Goal: Task Accomplishment & Management: Manage account settings

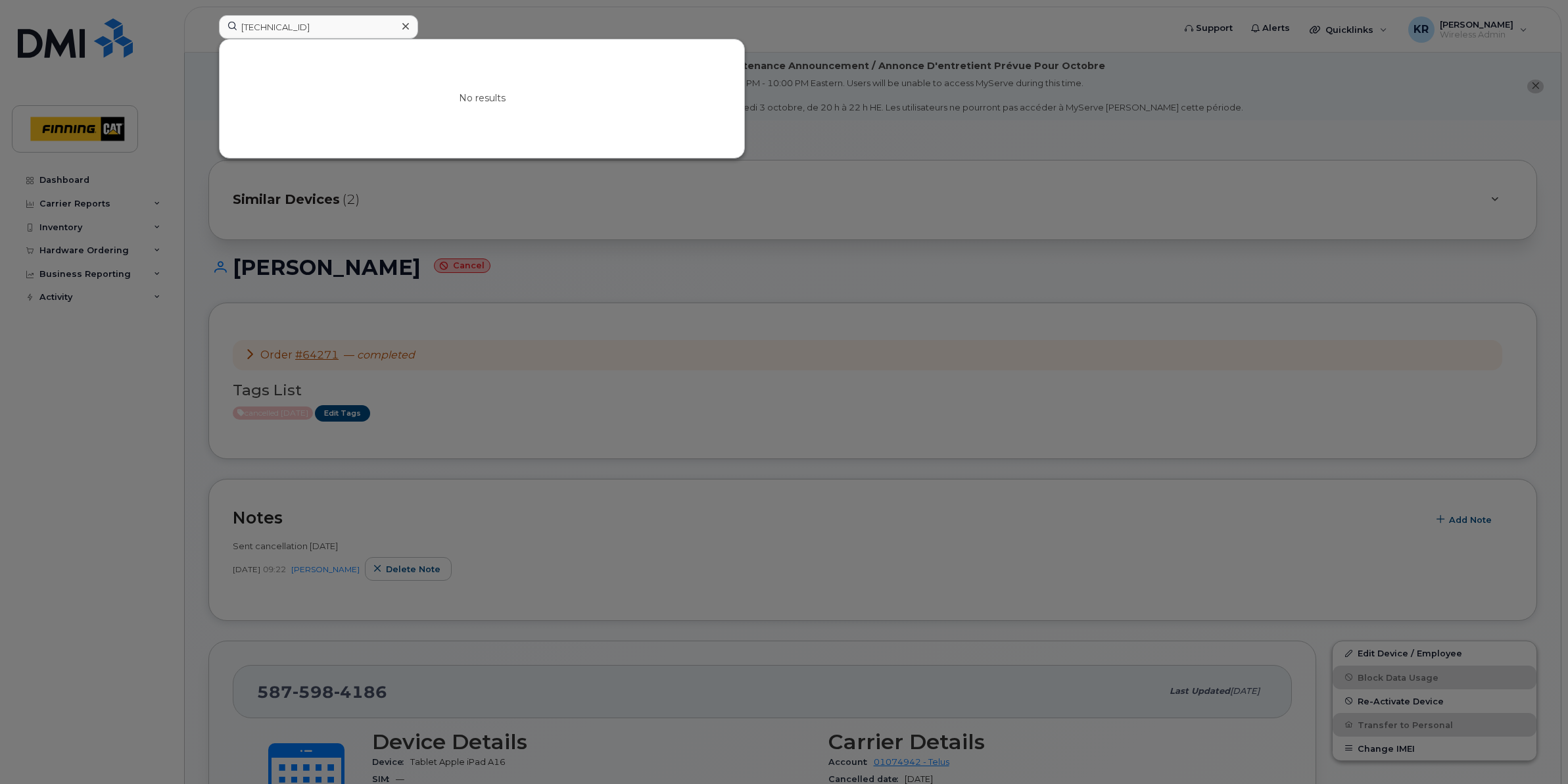
drag, startPoint x: 357, startPoint y: 23, endPoint x: 218, endPoint y: 16, distance: 139.2
click at [219, 16] on div "8912230102357626633" at bounding box center [319, 27] width 199 height 23
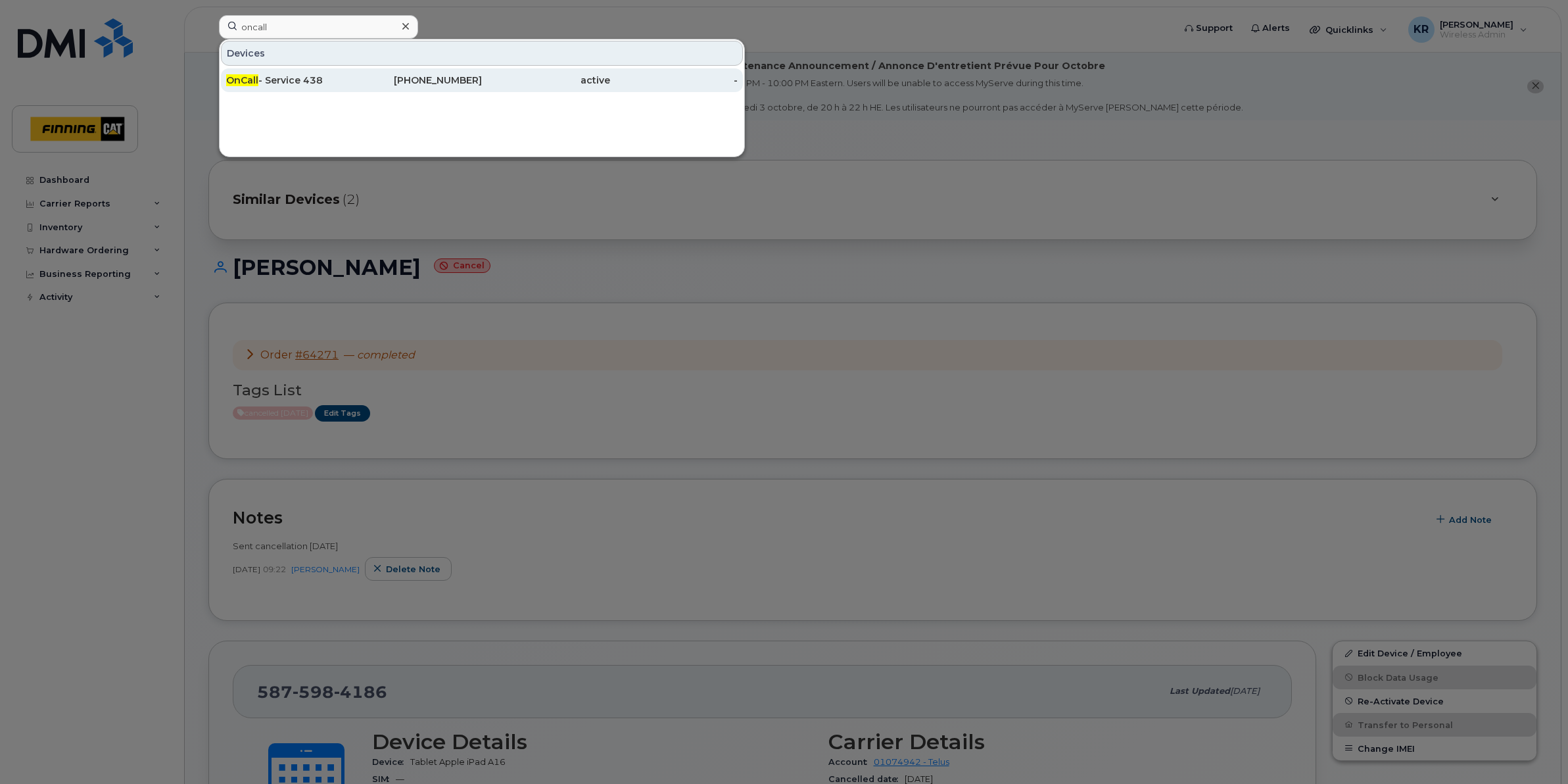
type input "oncall"
click at [301, 83] on div "OnCall - Service 438" at bounding box center [291, 80] width 128 height 13
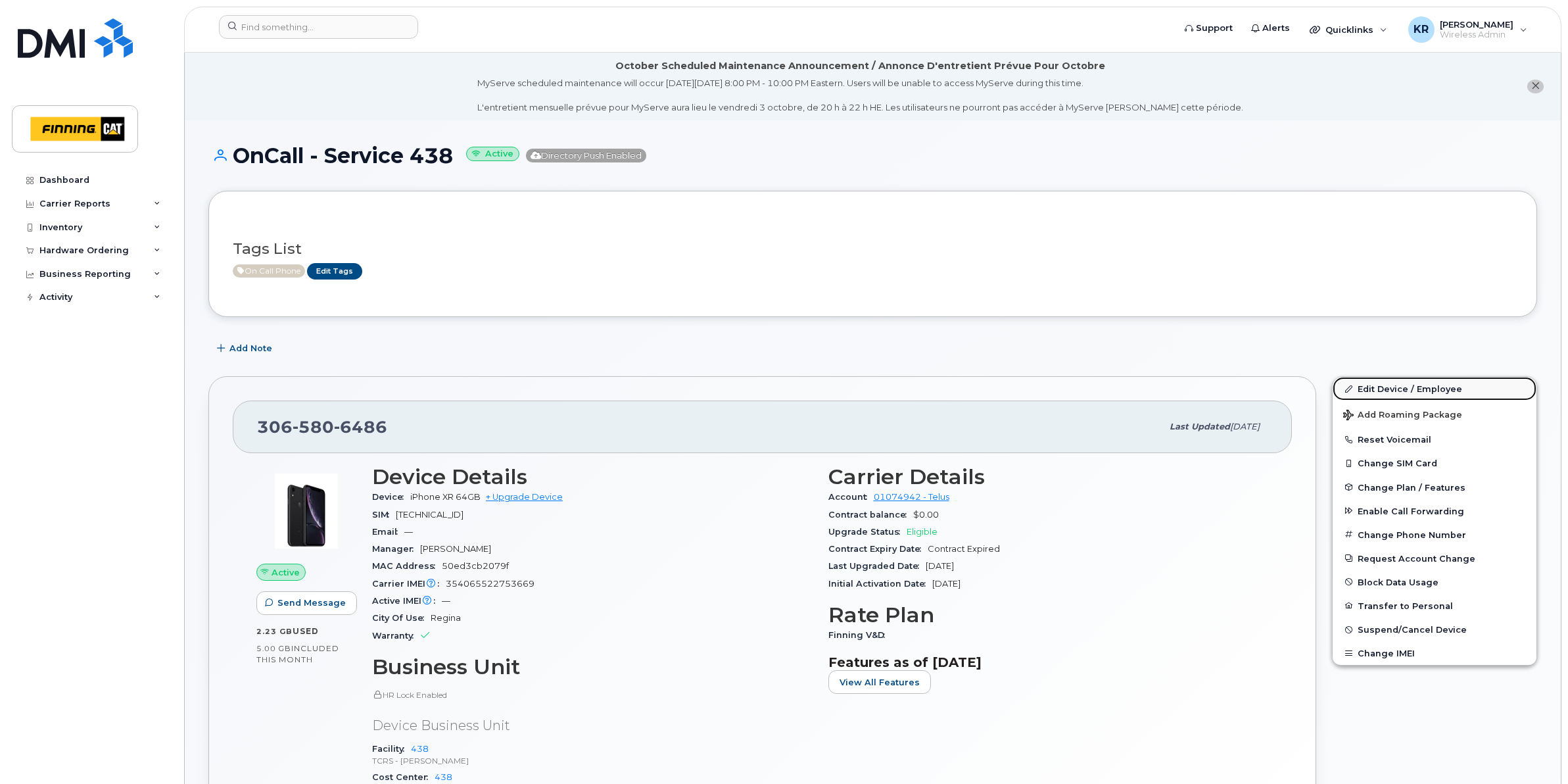
click at [1382, 380] on link "Edit Device / Employee" at bounding box center [1434, 388] width 204 height 23
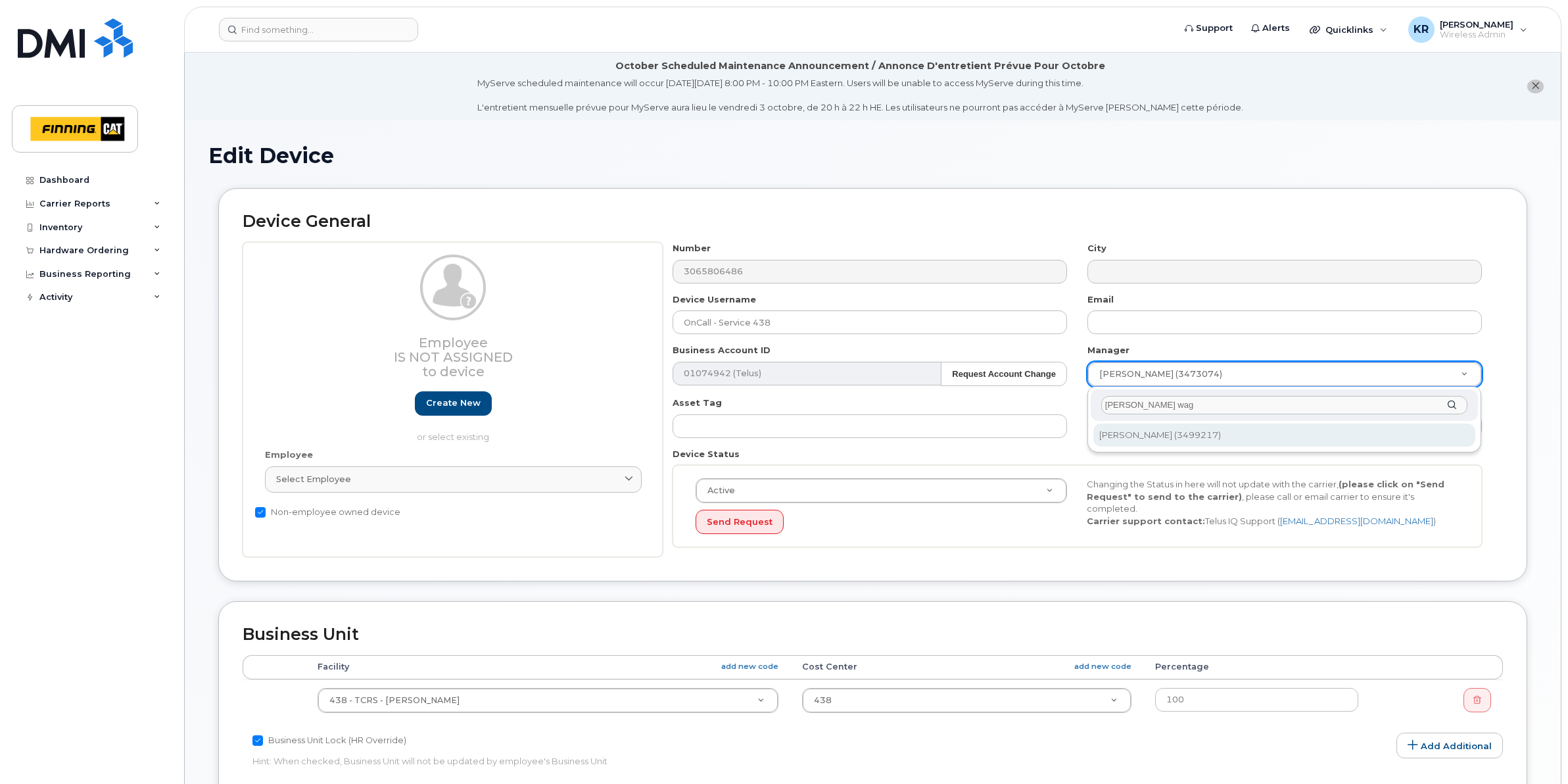
type input "stan wag"
type input "769262"
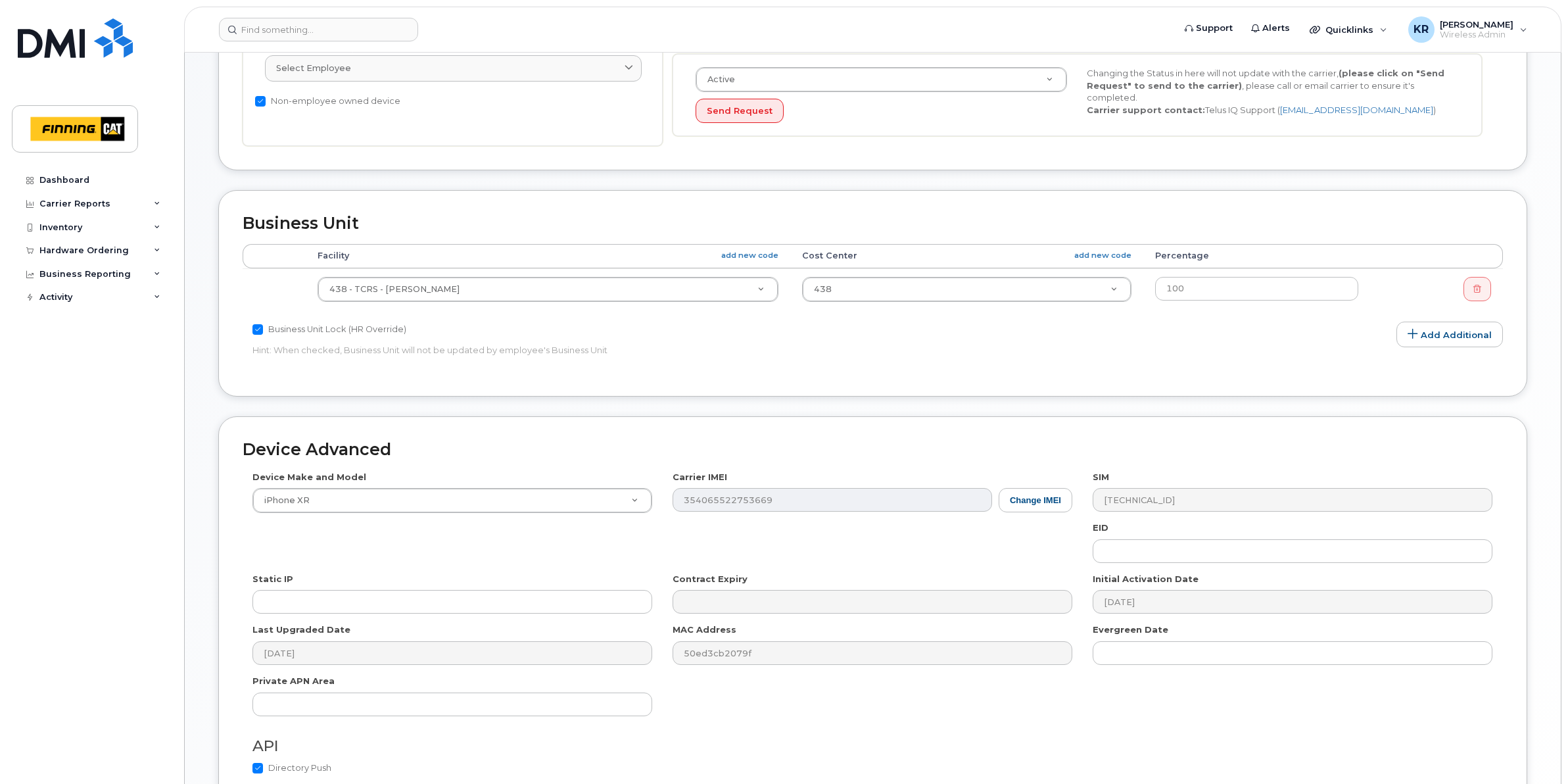
scroll to position [546, 0]
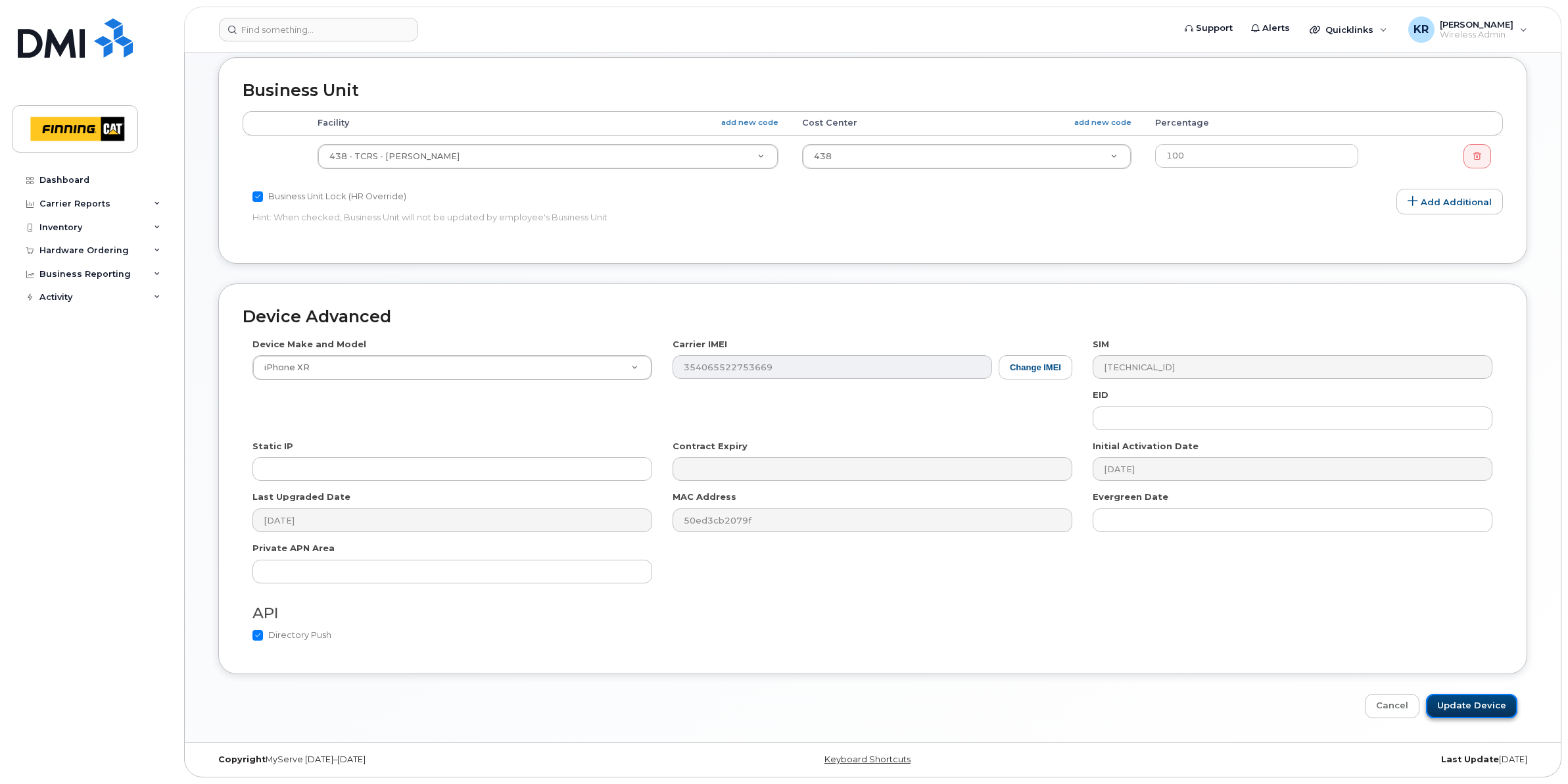
click at [1463, 715] on input "Update Device" at bounding box center [1472, 706] width 92 height 24
type input "Saving..."
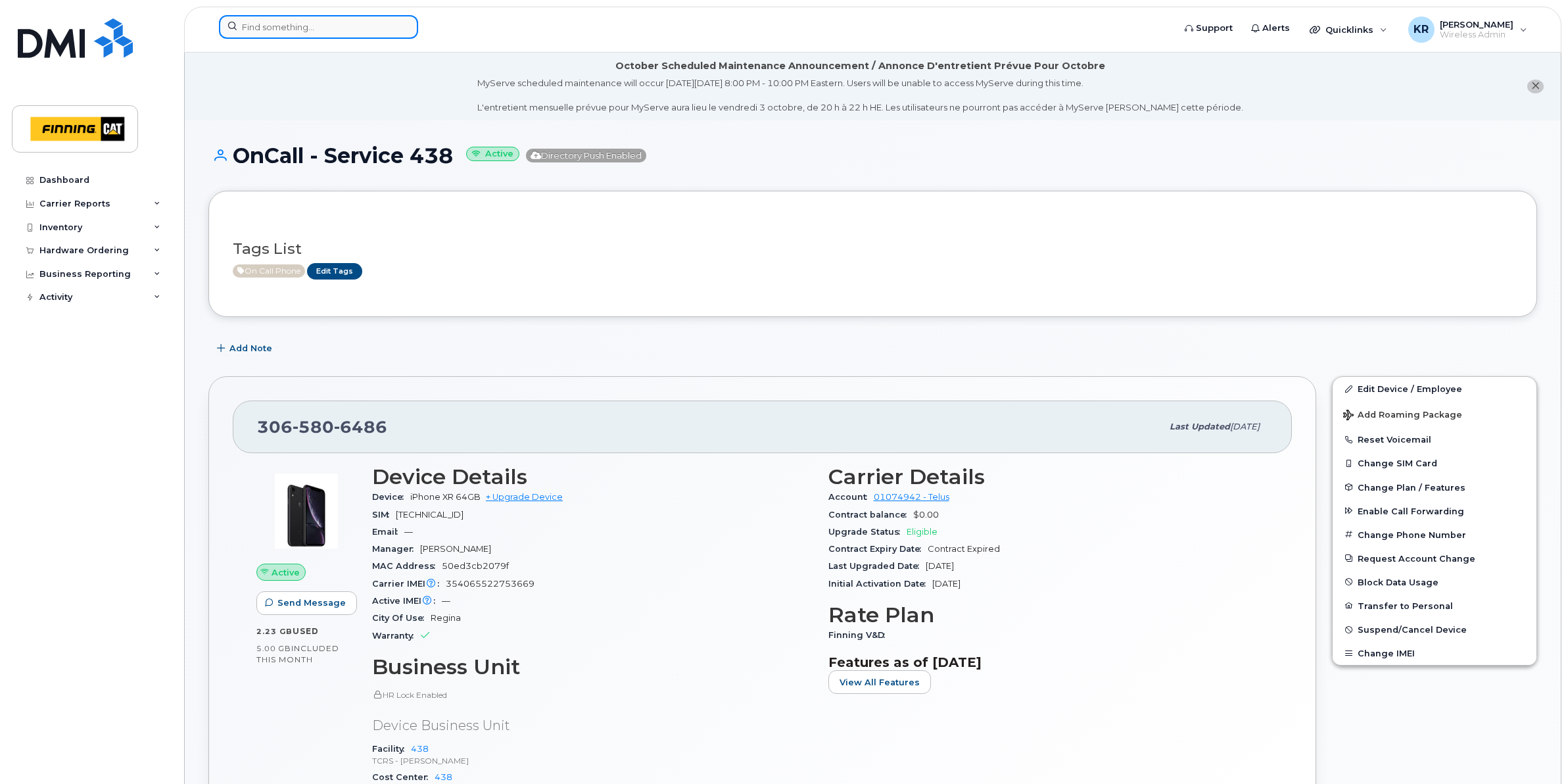
click at [380, 27] on input at bounding box center [319, 27] width 199 height 23
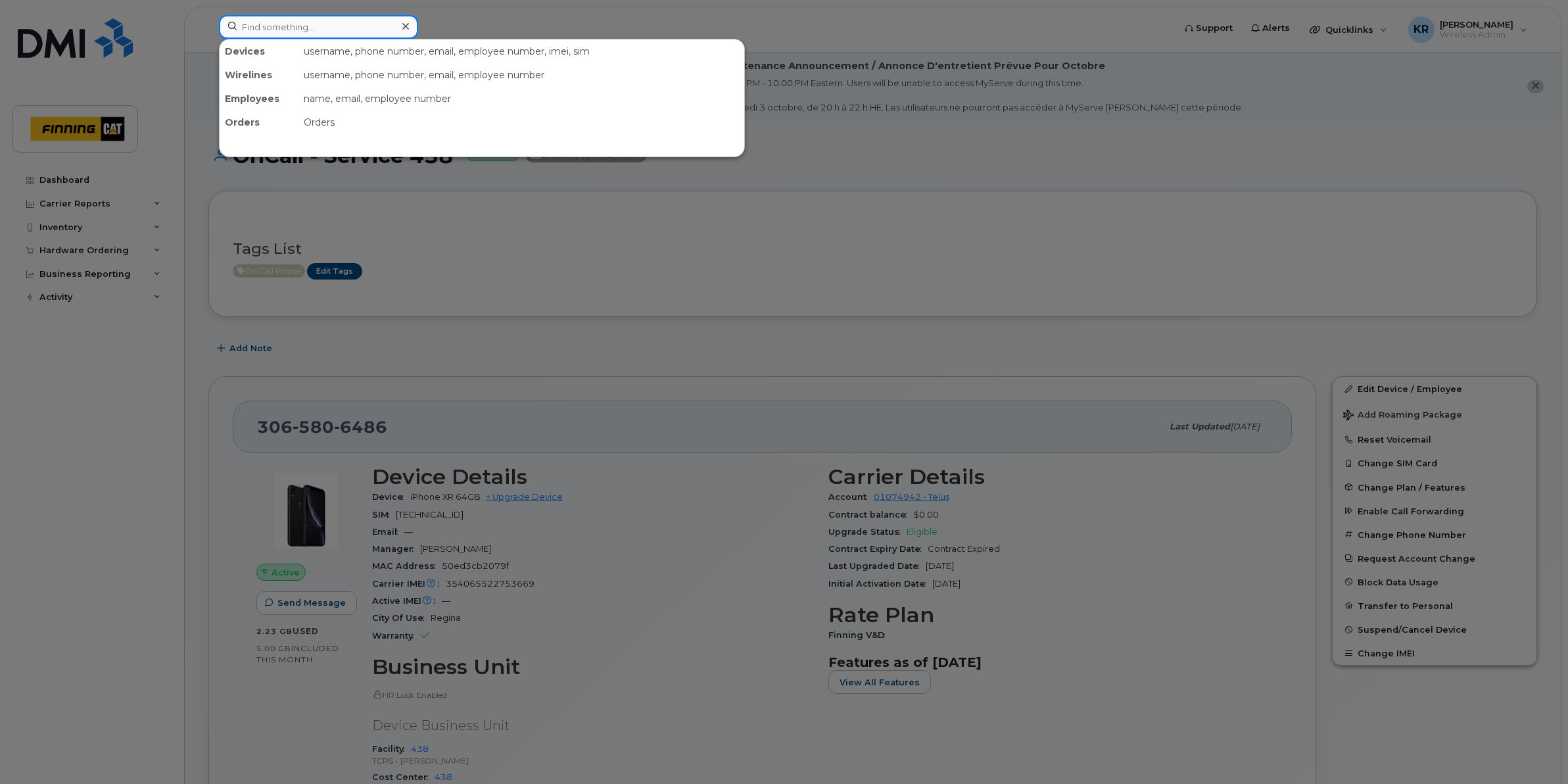
click at [274, 24] on input at bounding box center [319, 27] width 199 height 23
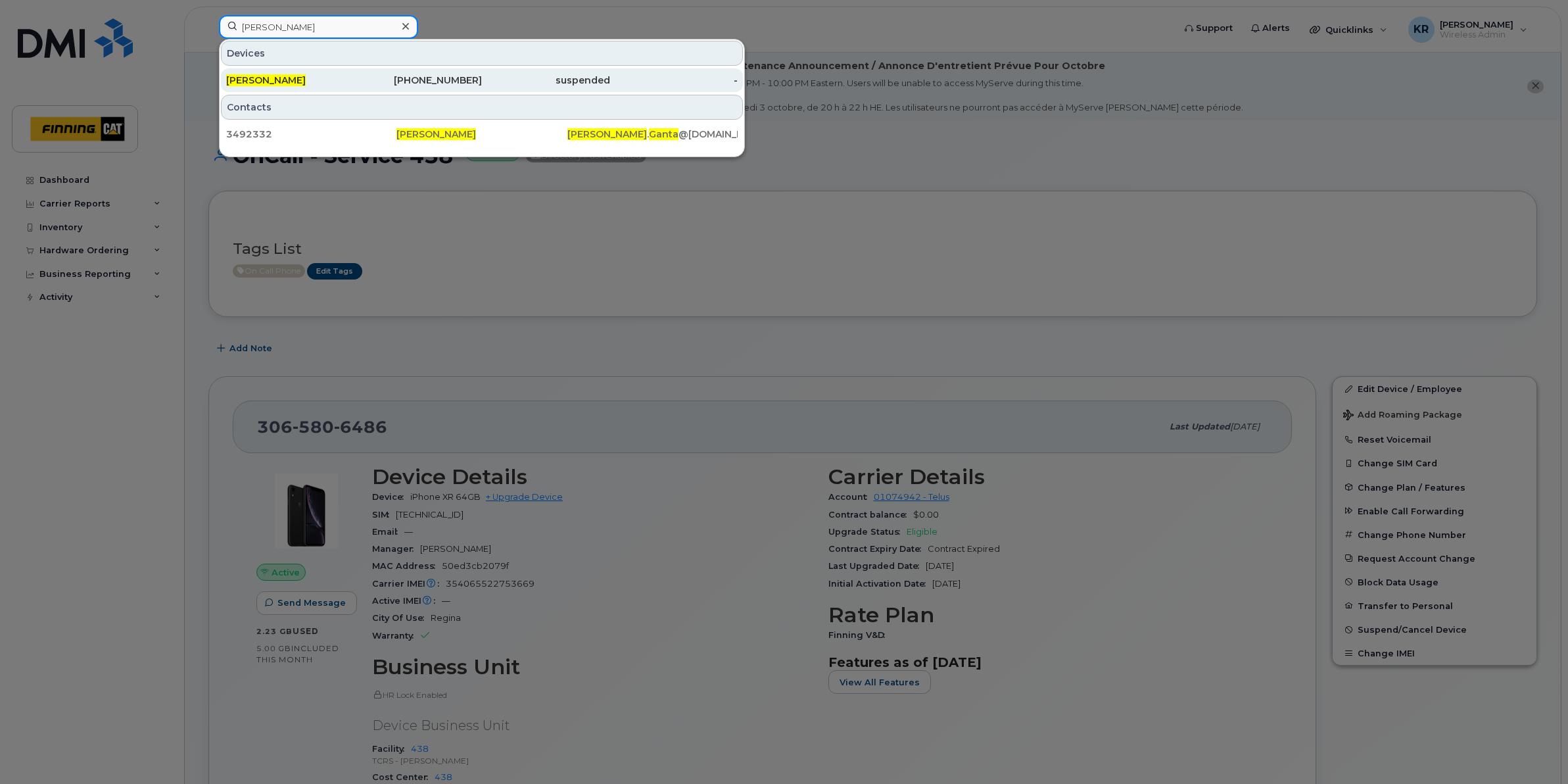
type input "kartheek ganta"
click at [474, 76] on div "587-216-2575" at bounding box center [418, 80] width 128 height 13
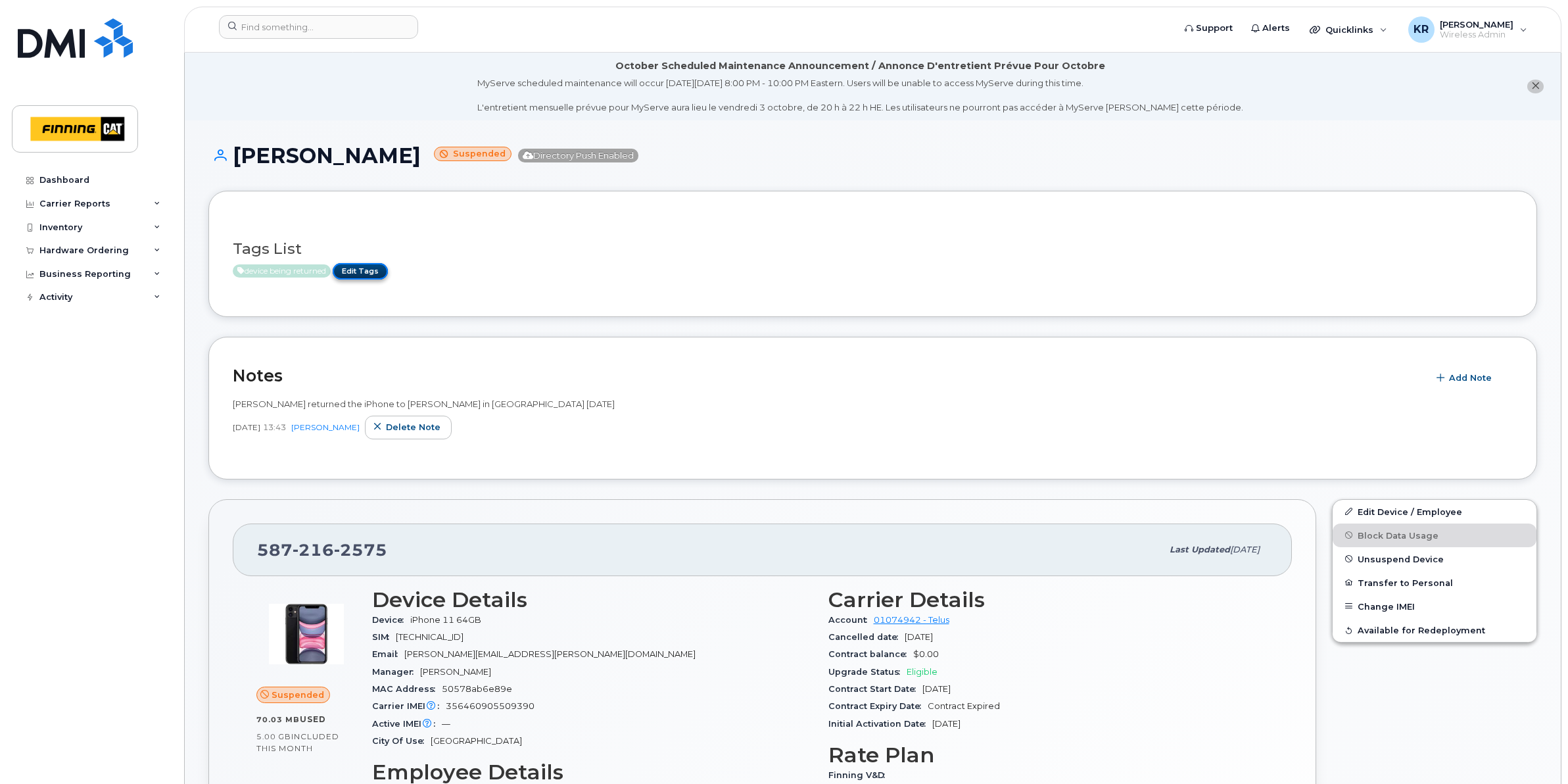
click at [368, 271] on link "Edit Tags" at bounding box center [360, 271] width 55 height 16
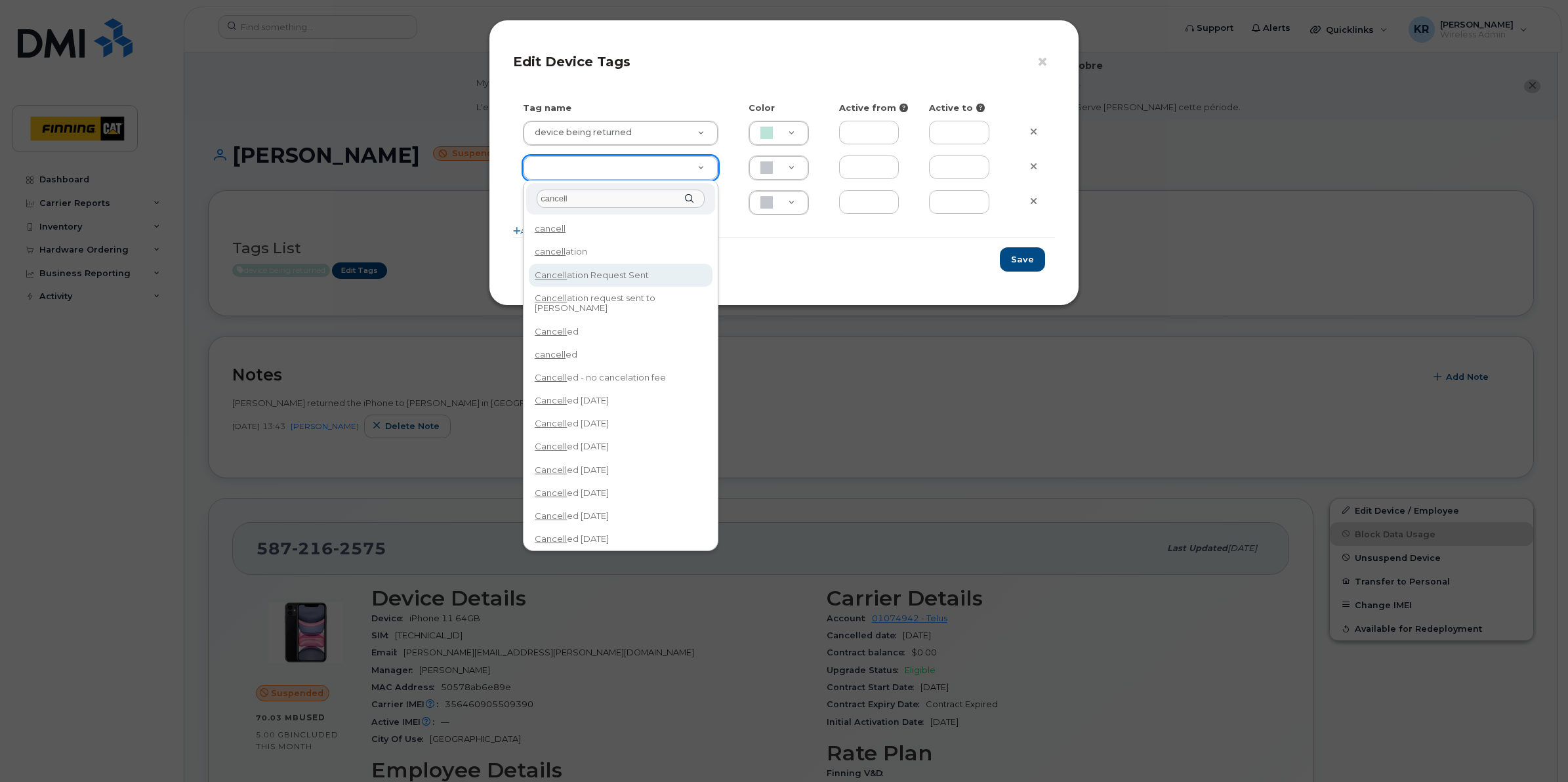
type input "cancell"
type input "Cancellation Request Sent"
type input "FDDCC5"
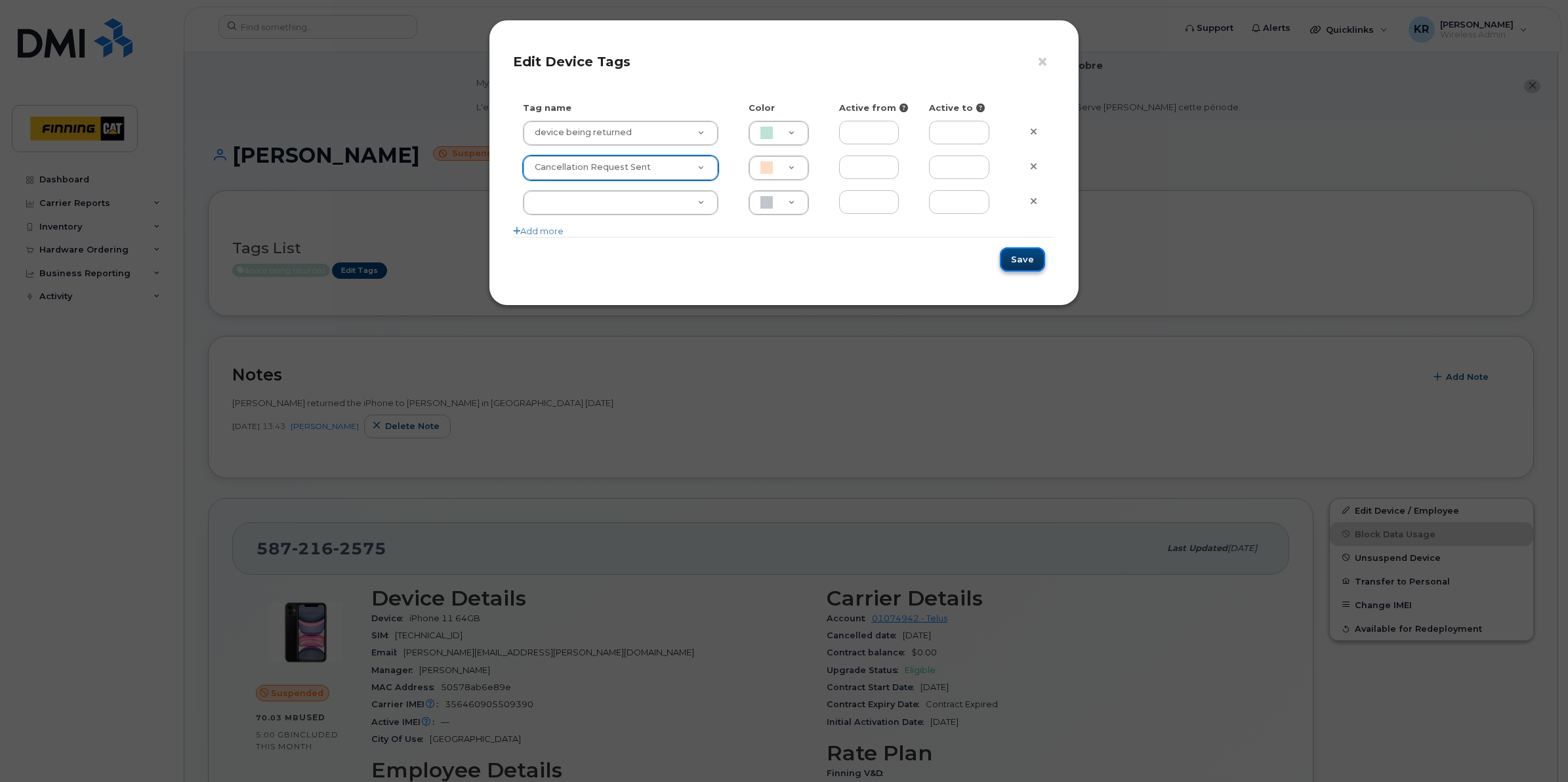
click at [1026, 258] on button "Save" at bounding box center [1022, 260] width 45 height 24
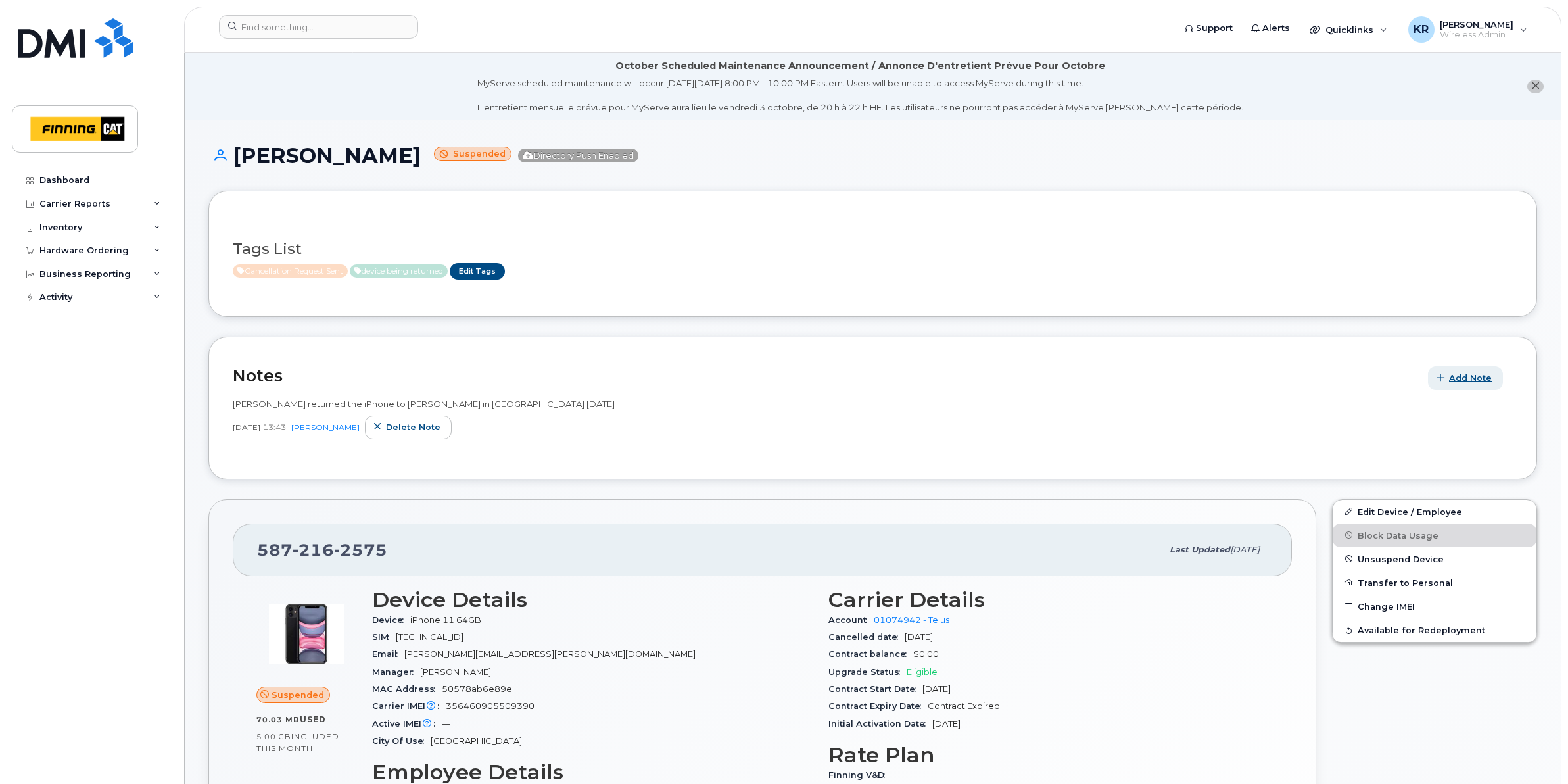
click at [1480, 377] on span "Add Note" at bounding box center [1469, 378] width 43 height 13
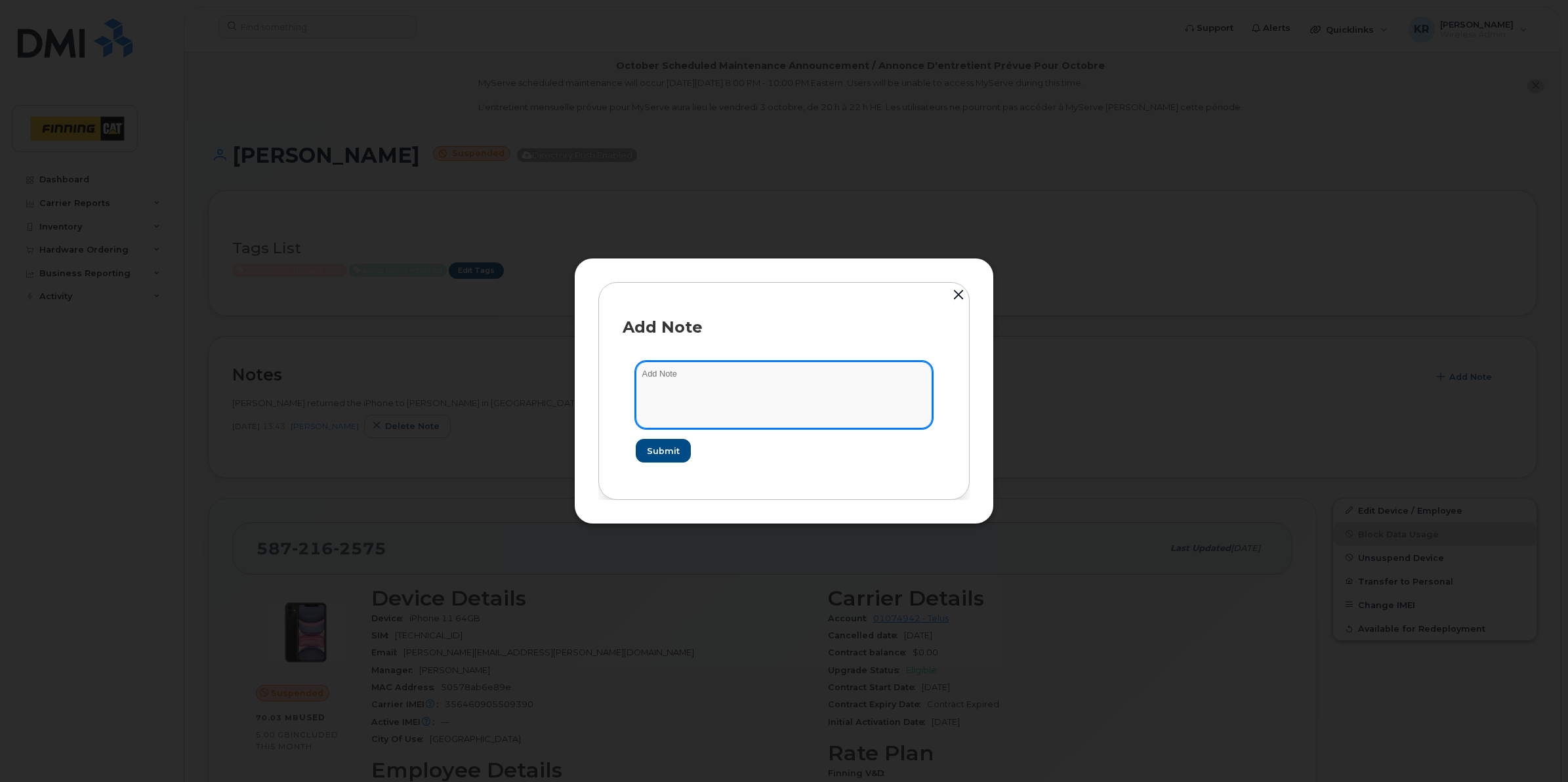
drag, startPoint x: 699, startPoint y: 374, endPoint x: 706, endPoint y: 385, distance: 13.0
click at [703, 378] on textarea at bounding box center [784, 395] width 296 height 67
type textarea "cancellation request received from manager Sept 26/25"
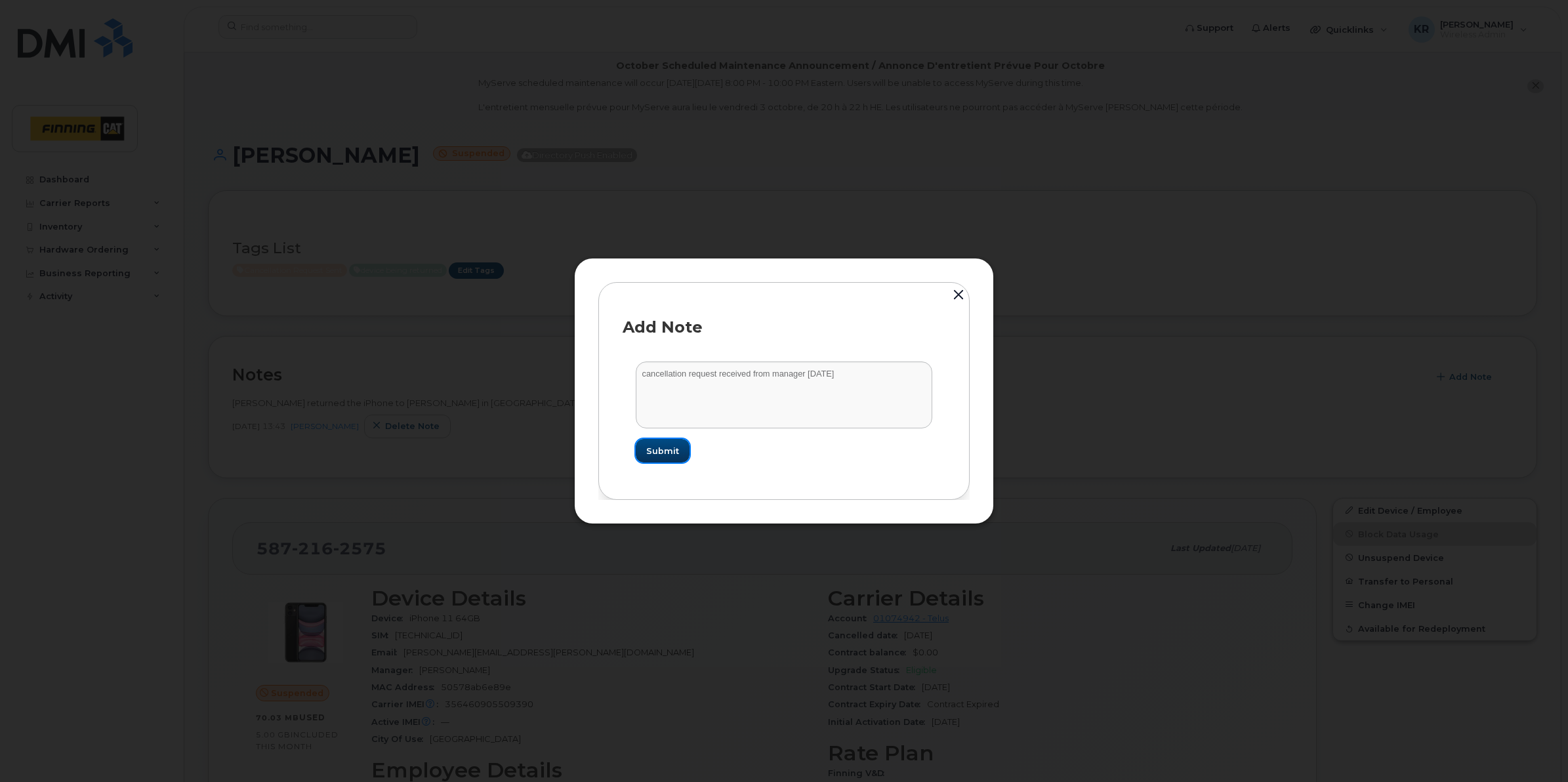
click at [658, 445] on span "Submit" at bounding box center [662, 451] width 33 height 13
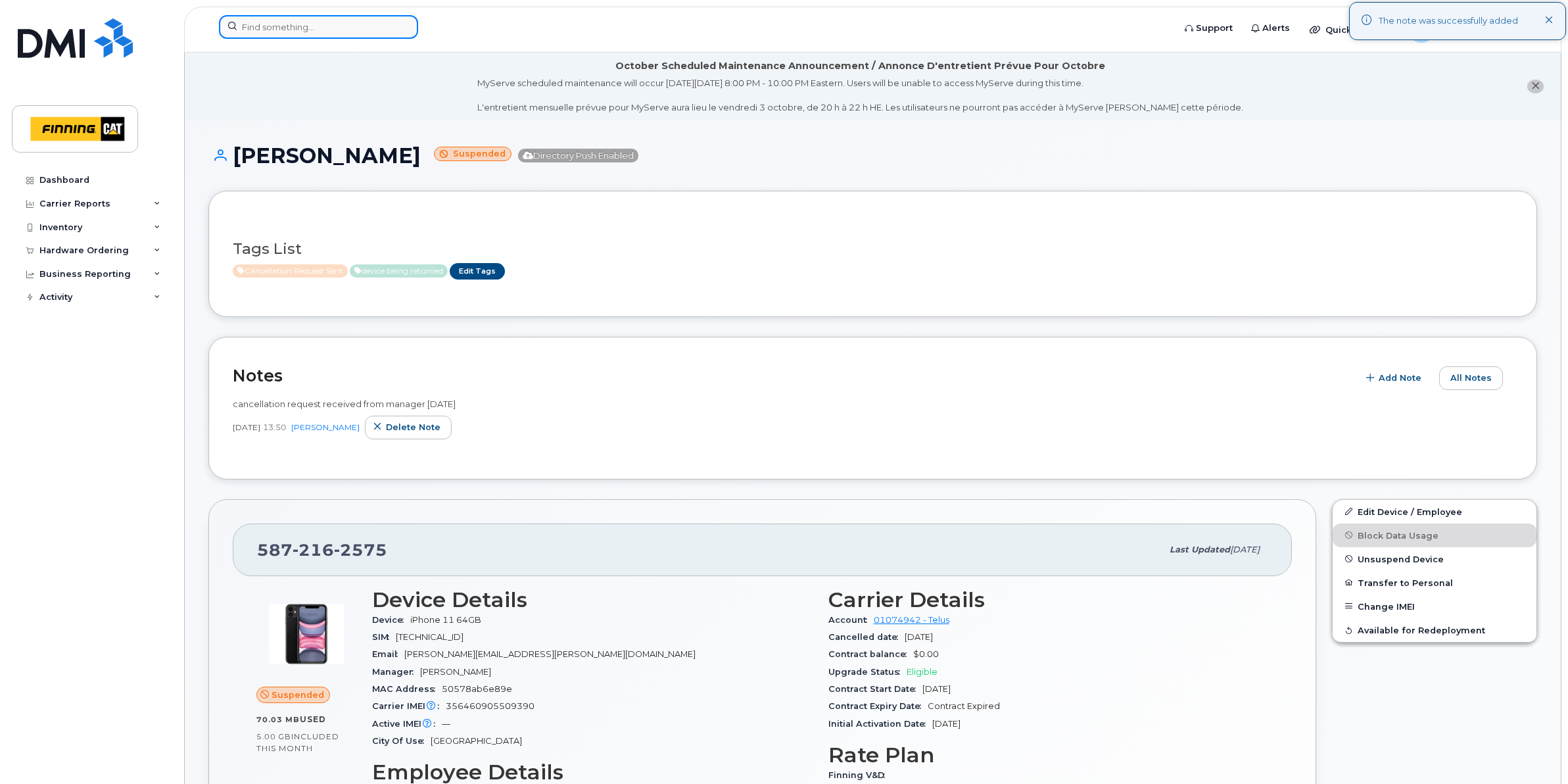
click at [330, 27] on input at bounding box center [319, 27] width 199 height 23
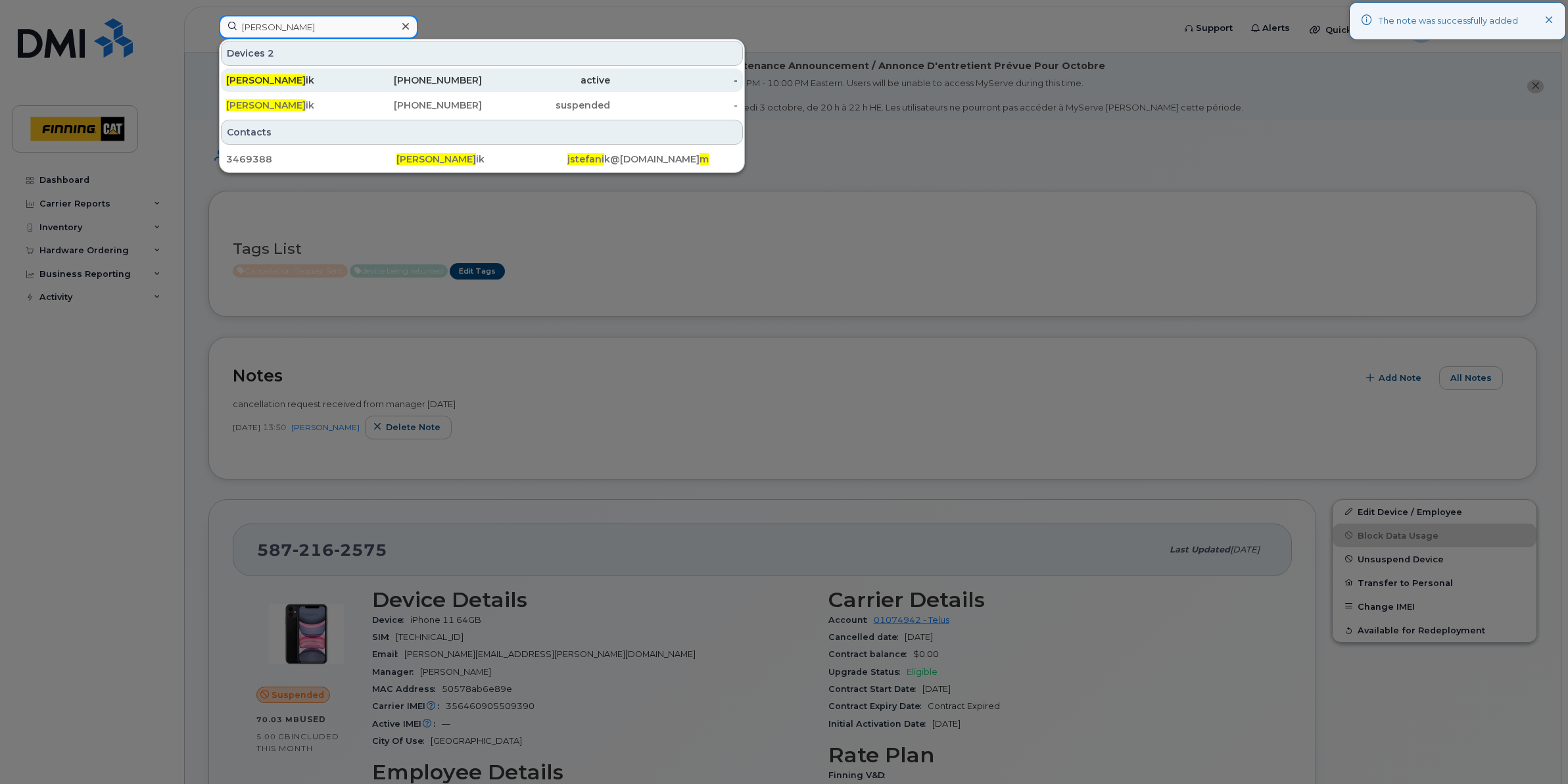
type input "jim stefan"
click at [470, 82] on div "403-869-4817" at bounding box center [418, 80] width 128 height 13
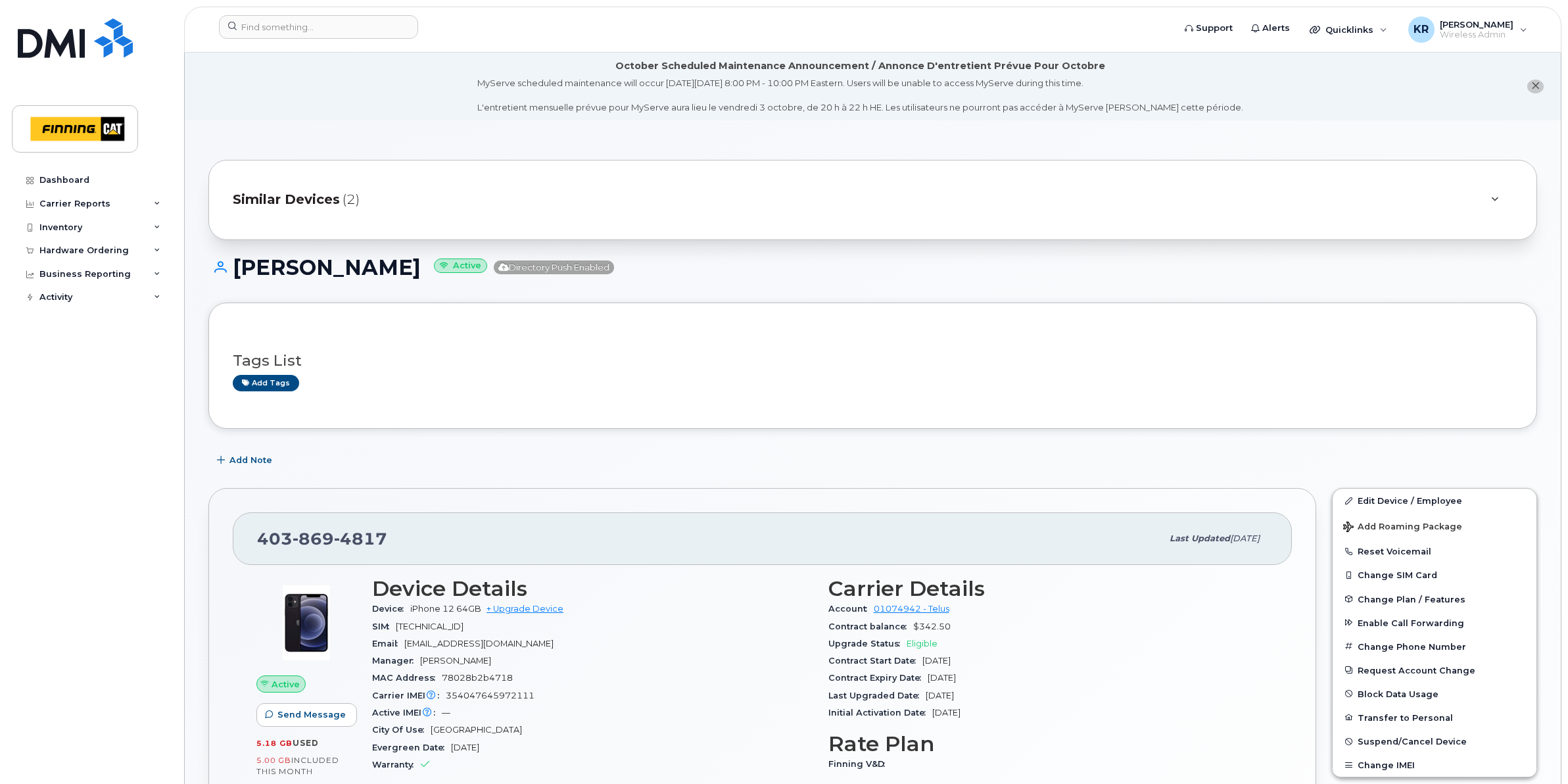
click at [316, 202] on span "Similar Devices" at bounding box center [286, 200] width 107 height 19
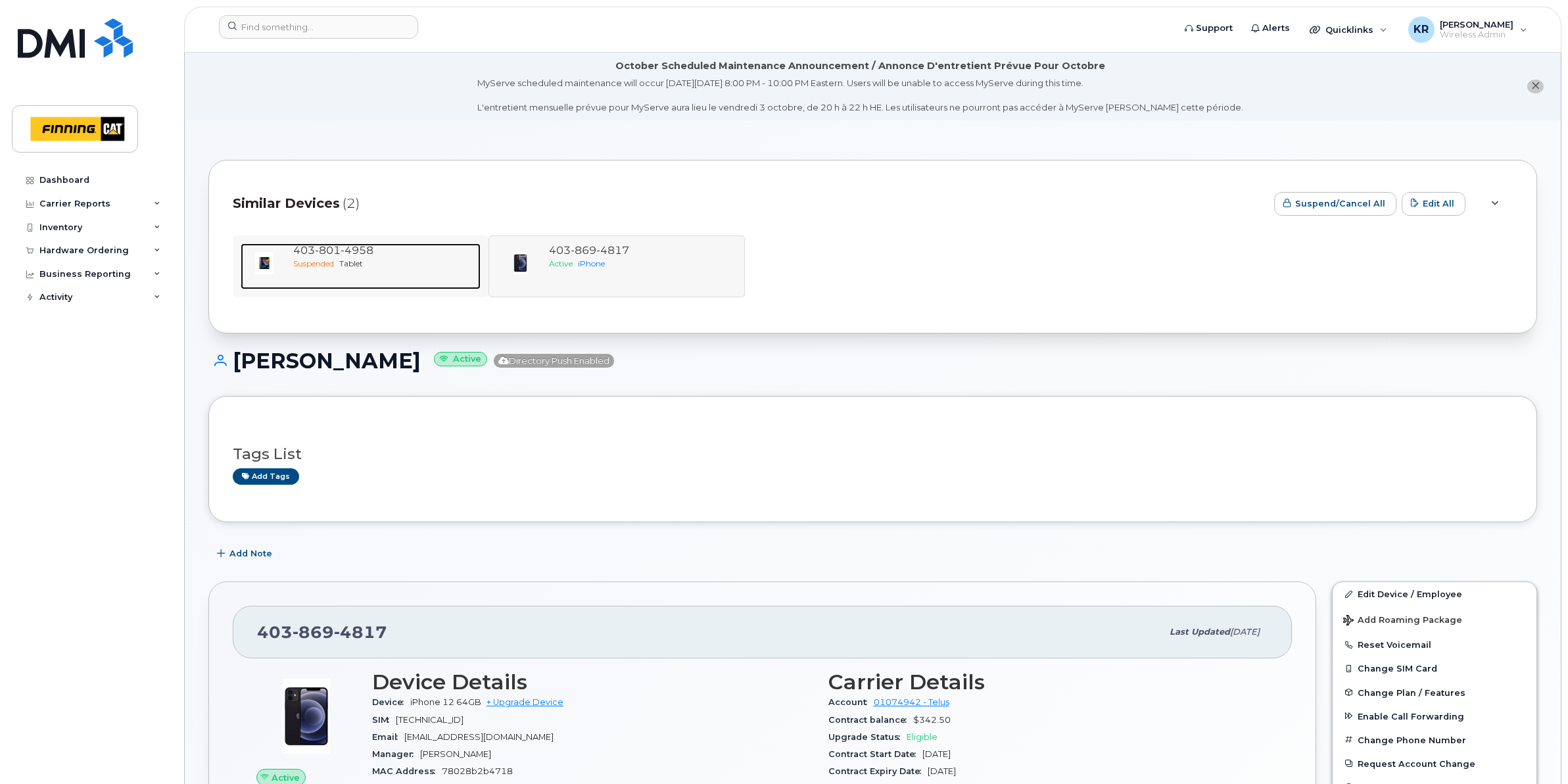
click at [375, 255] on div "403 801 4958" at bounding box center [384, 251] width 182 height 15
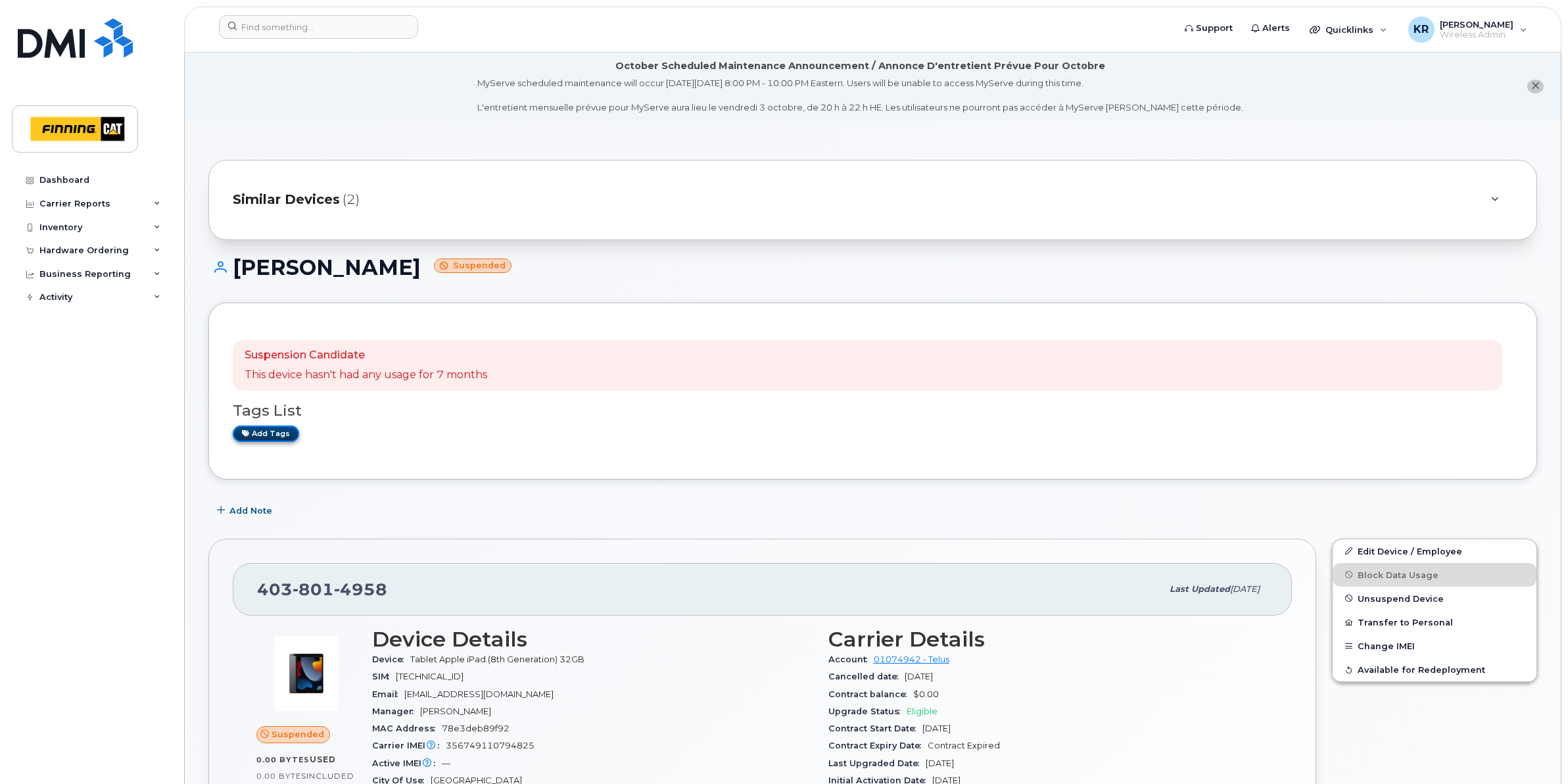
click at [259, 432] on link "Add tags" at bounding box center [266, 434] width 67 height 16
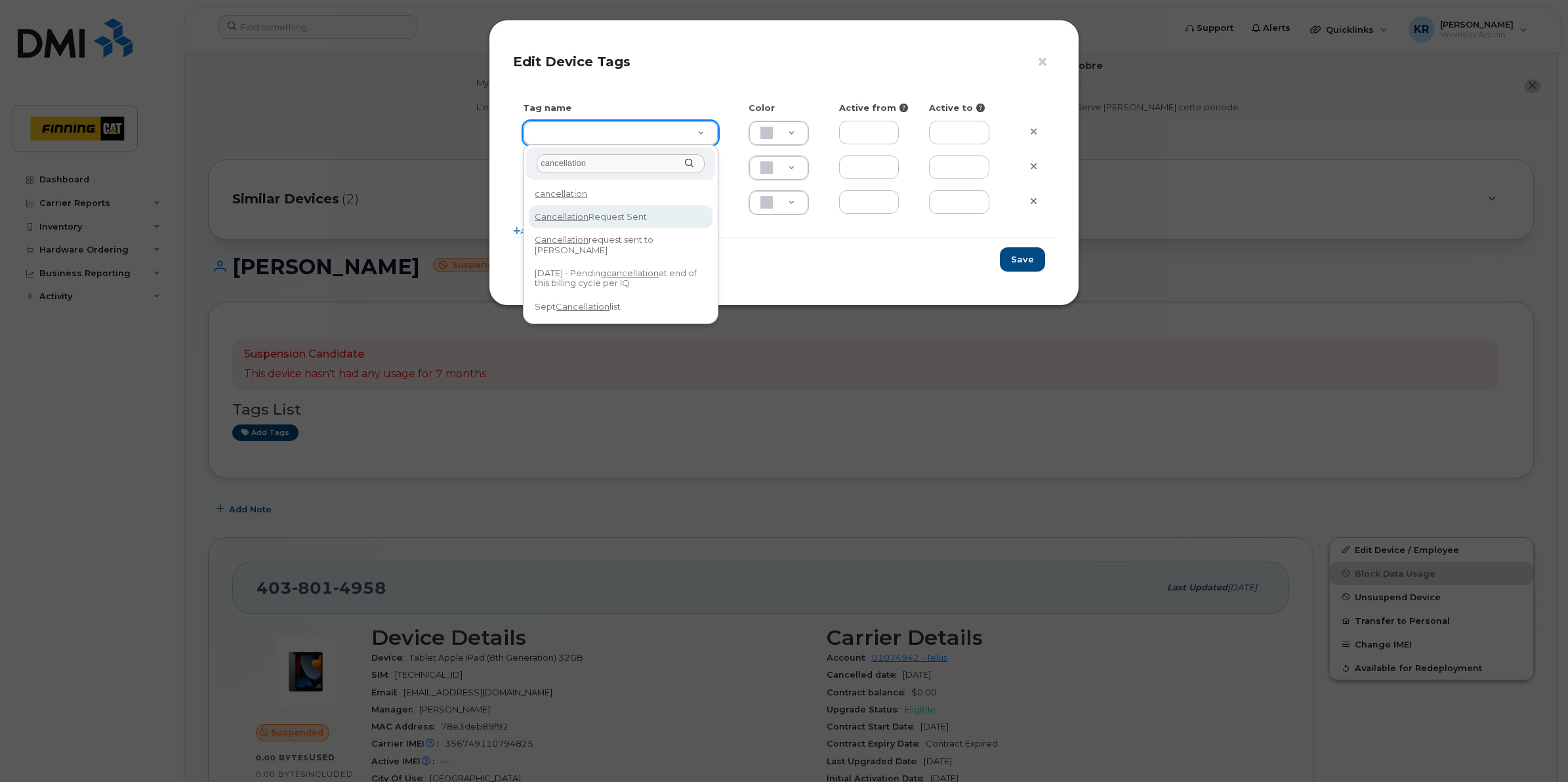
type input "cancellation"
type input "Cancellation Request Sent"
type input "FDDCC5"
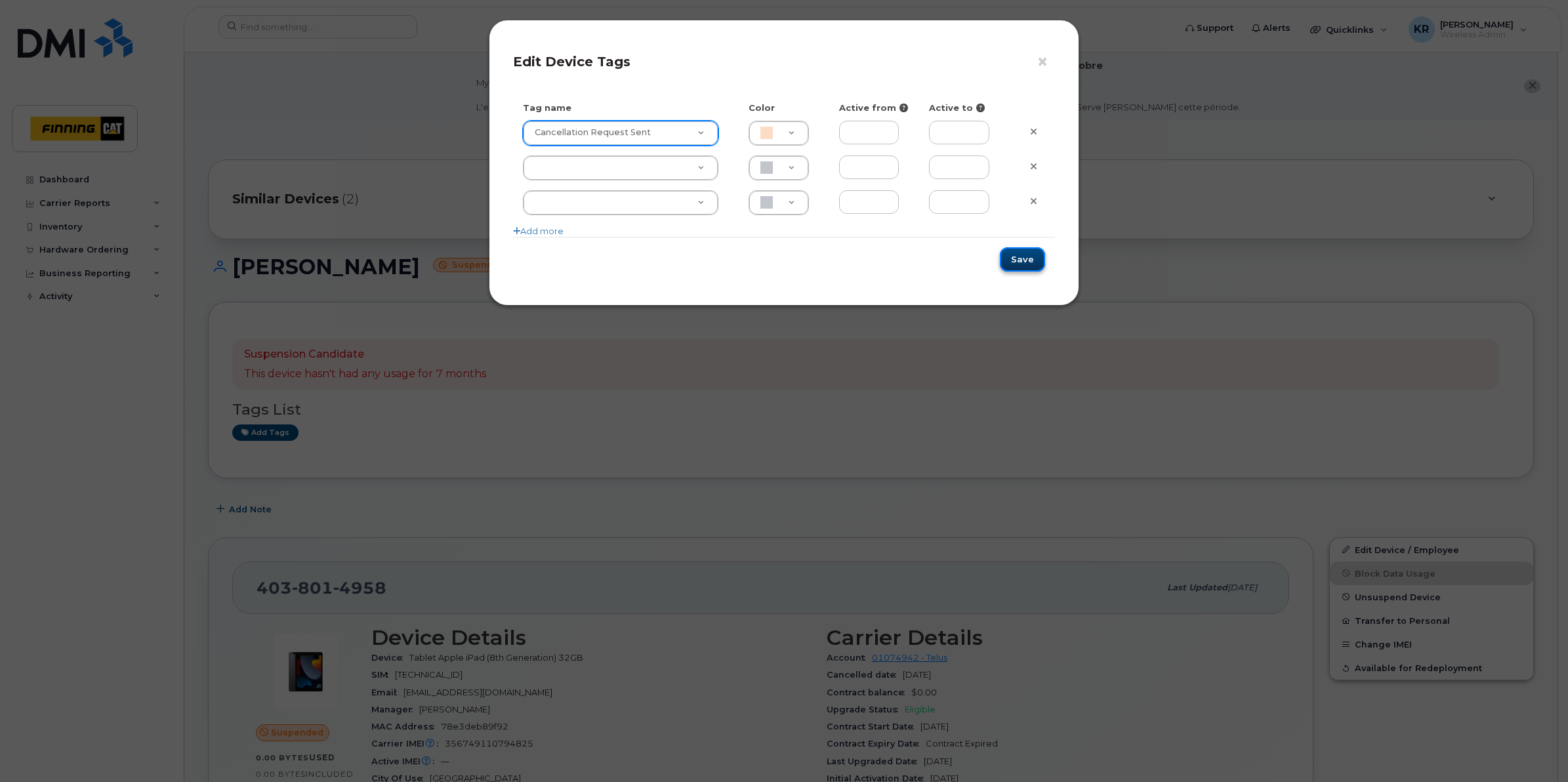
click at [1022, 262] on button "Save" at bounding box center [1022, 260] width 45 height 24
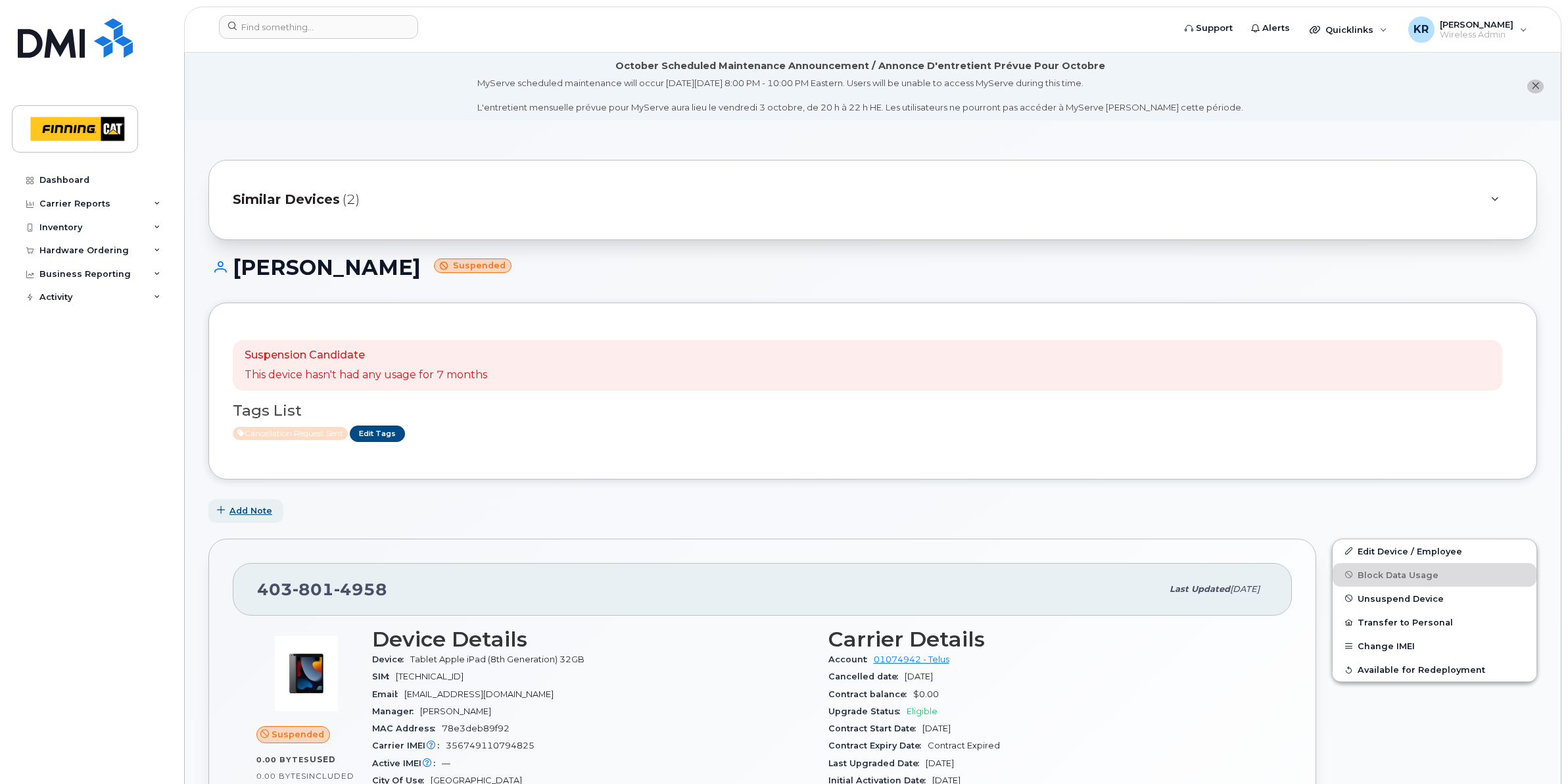
click at [253, 513] on span "Add Note" at bounding box center [250, 511] width 43 height 13
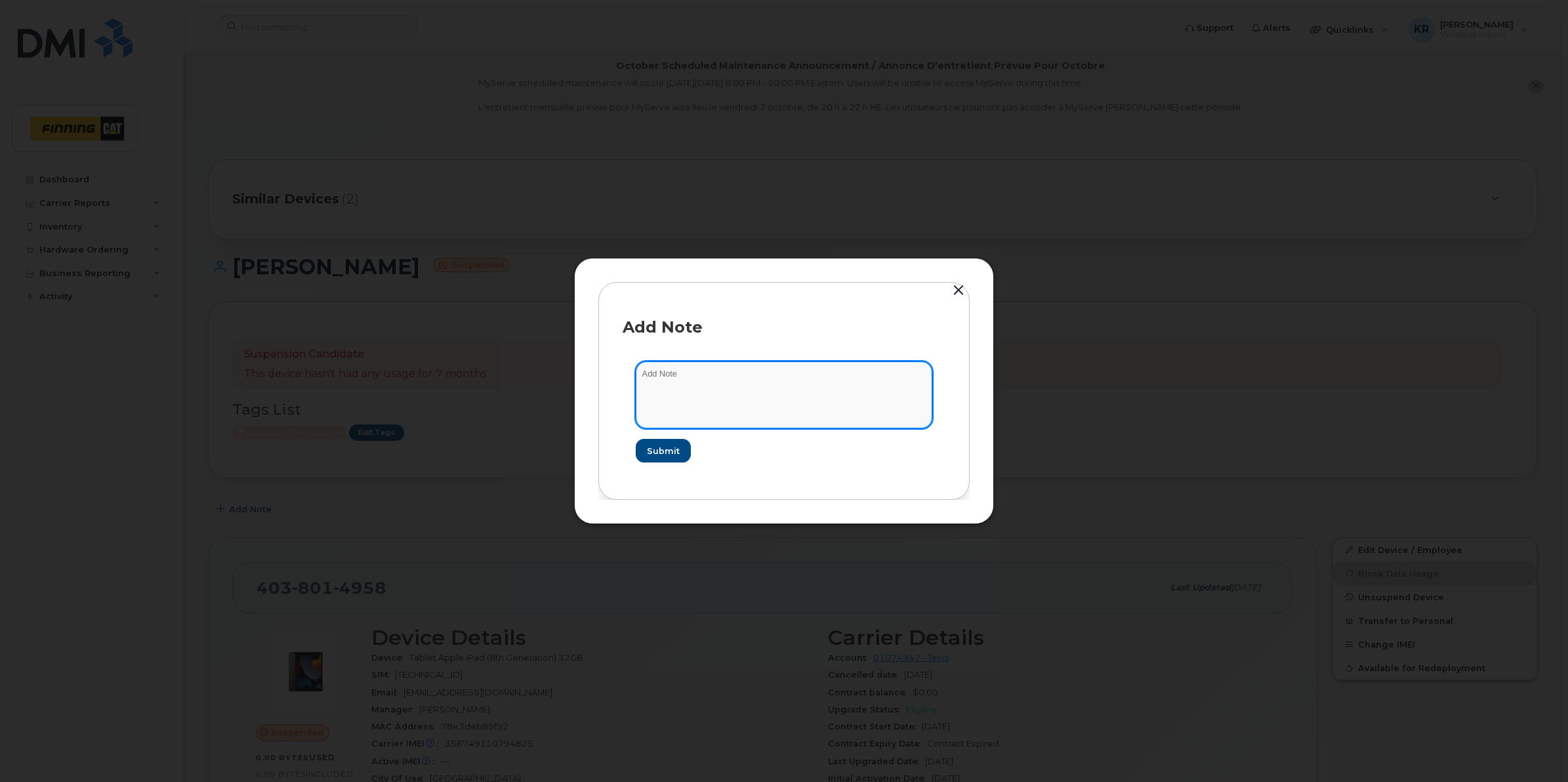
click at [693, 385] on textarea at bounding box center [784, 395] width 296 height 67
type textarea "Jim requested cancellation on this line Sept 26/25"
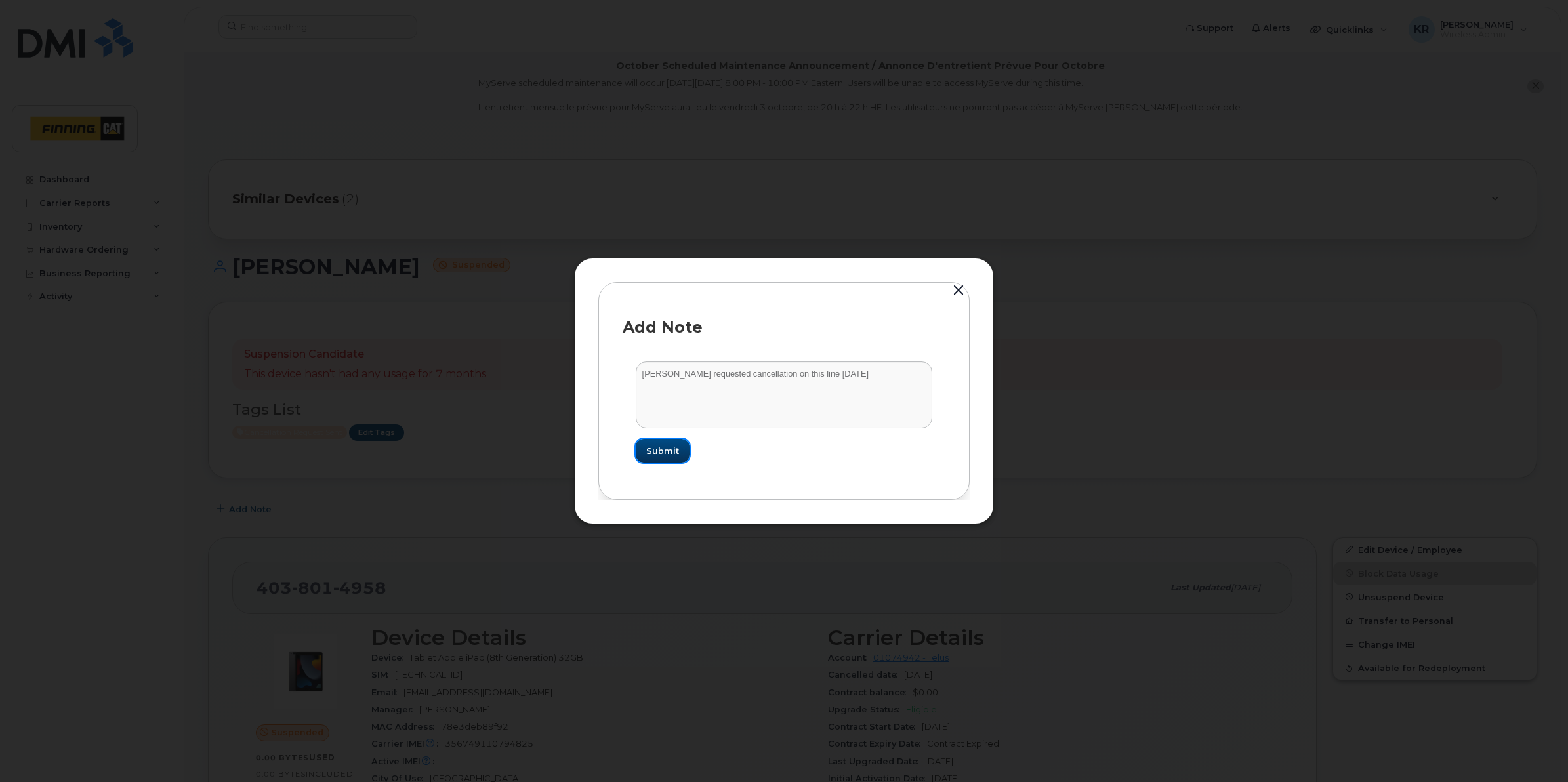
click at [644, 450] on button "Submit" at bounding box center [662, 450] width 54 height 23
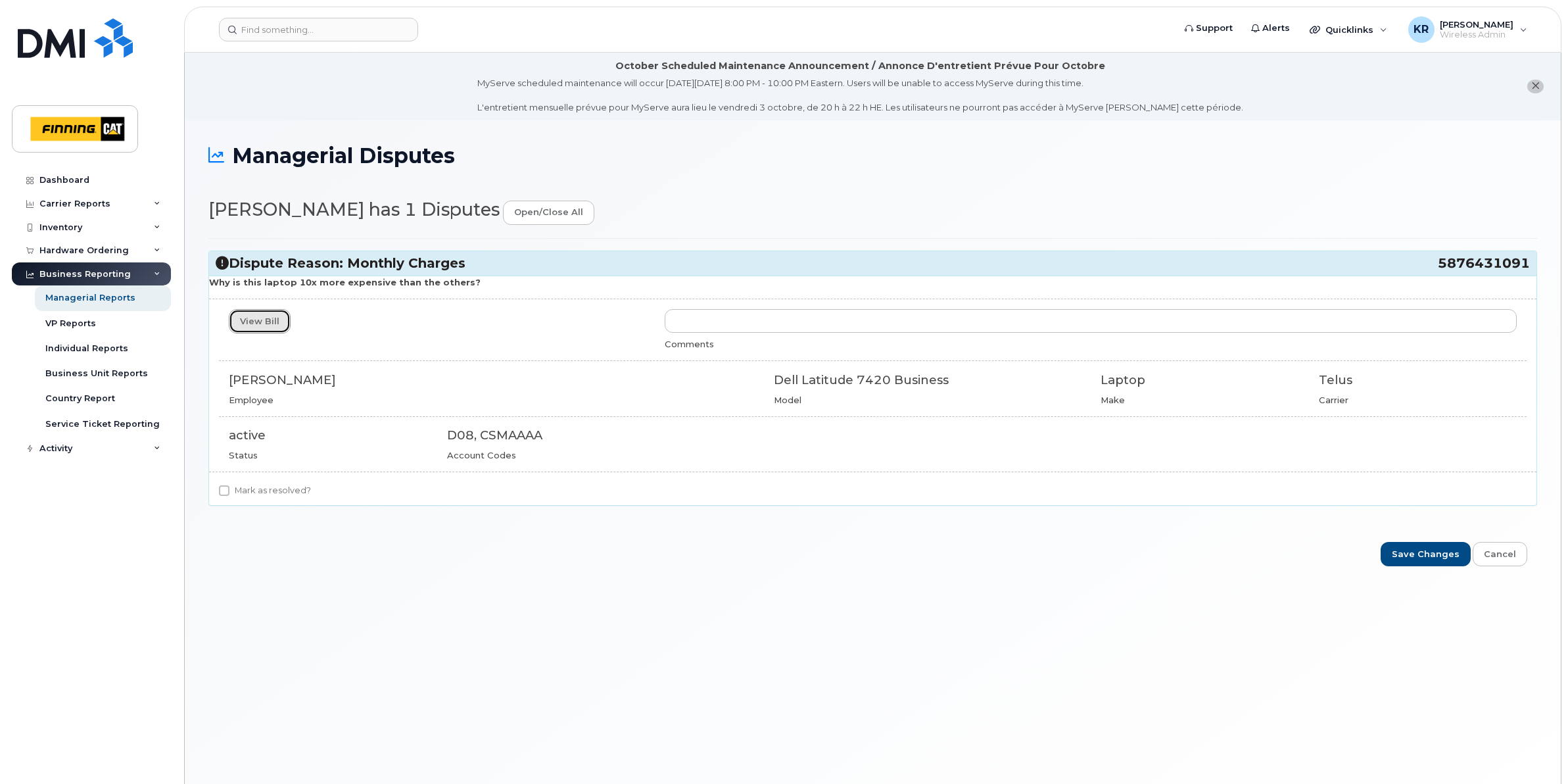
click at [251, 323] on link "View Bill" at bounding box center [259, 321] width 62 height 24
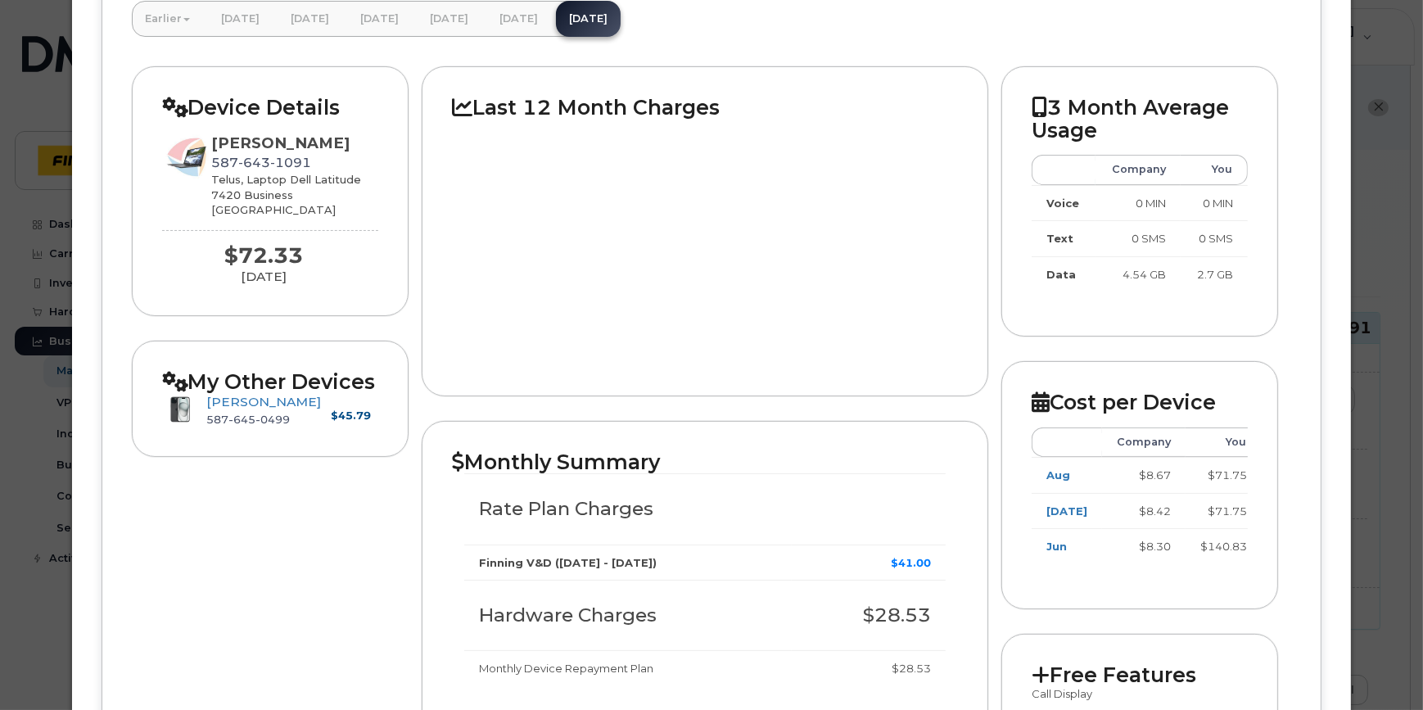
scroll to position [318, 0]
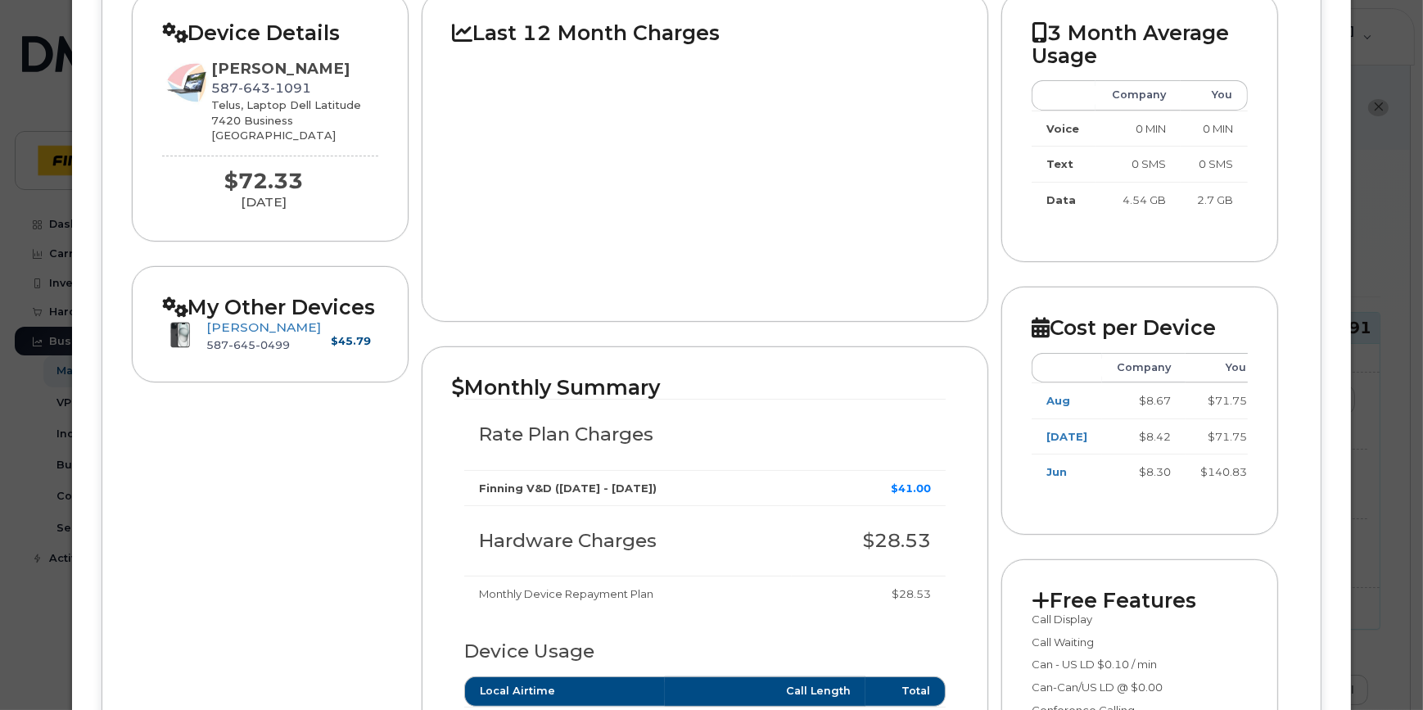
click at [318, 289] on div "My Other Devices [PERSON_NAME] [PHONE_NUMBER] $45.79" at bounding box center [270, 324] width 277 height 116
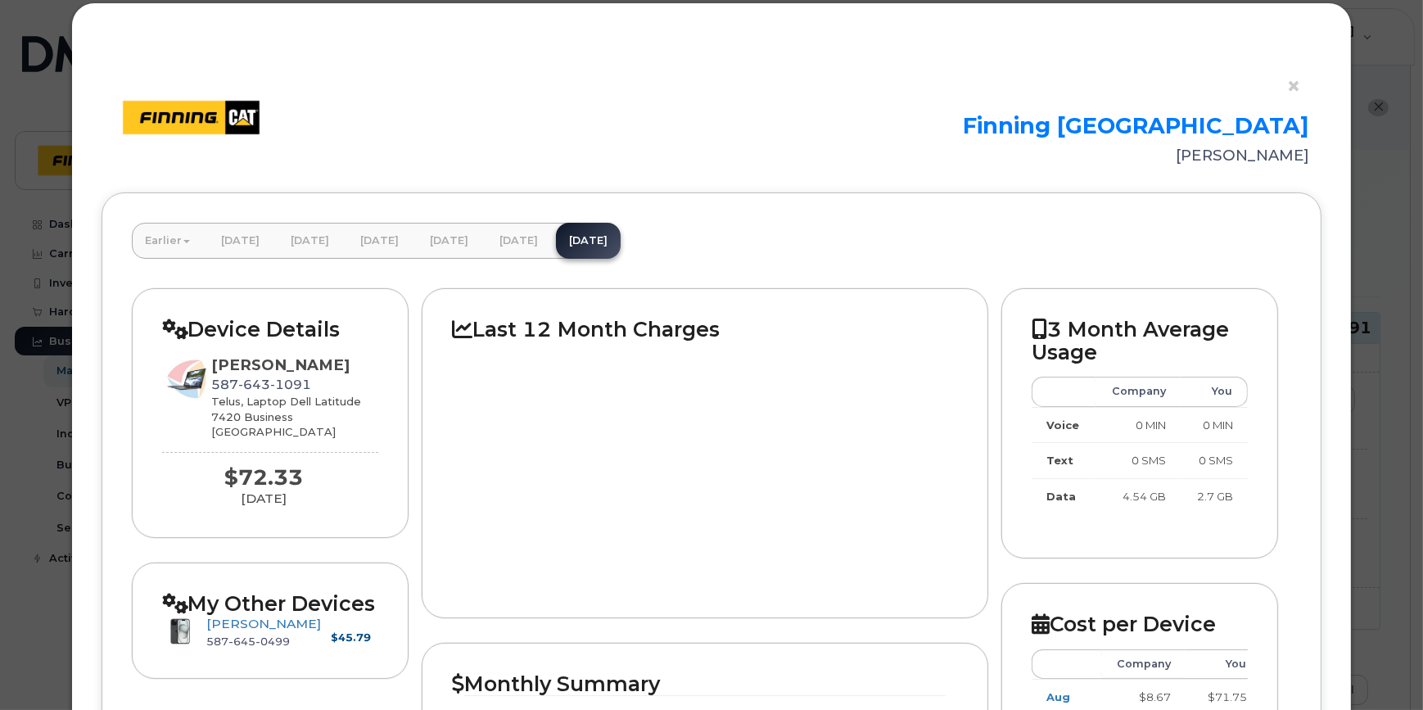
scroll to position [20, 0]
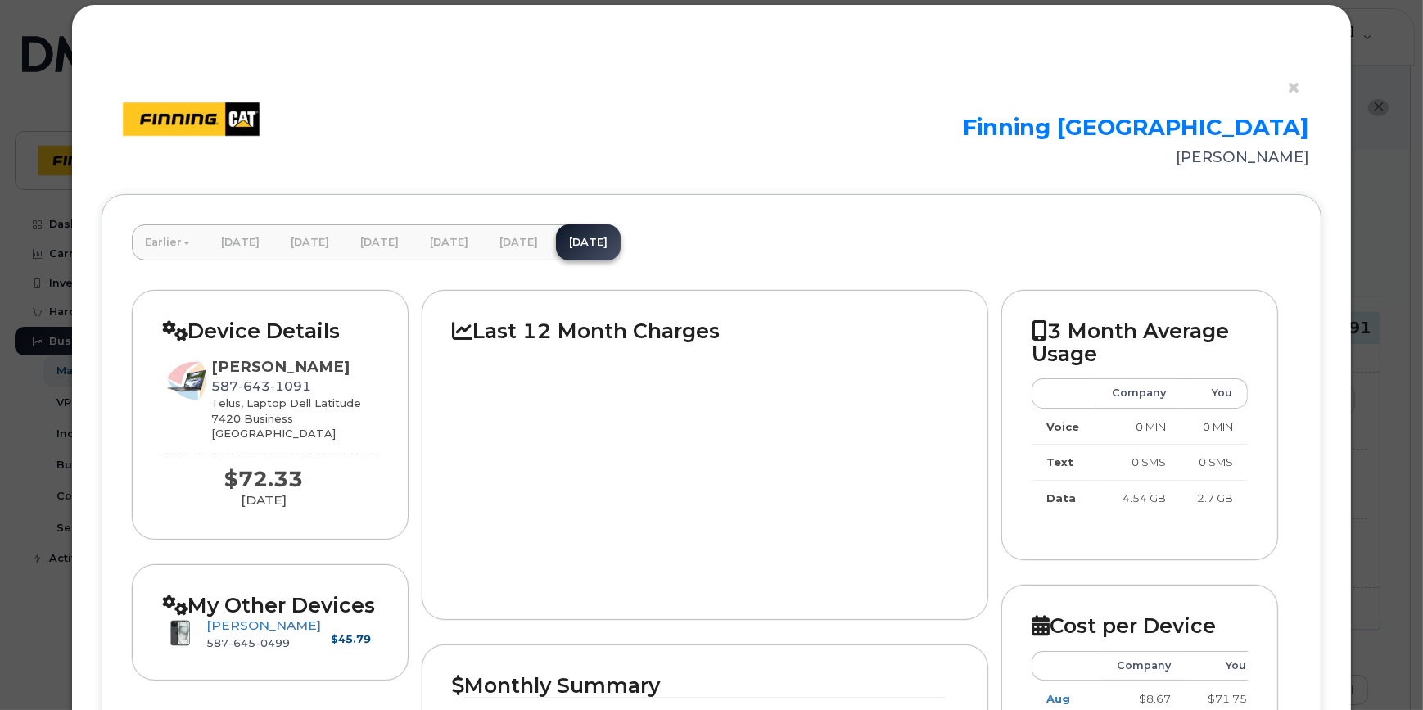
click at [350, 428] on div "Telus, Laptop Dell Latitude 7420 Business [GEOGRAPHIC_DATA]" at bounding box center [294, 418] width 167 height 46
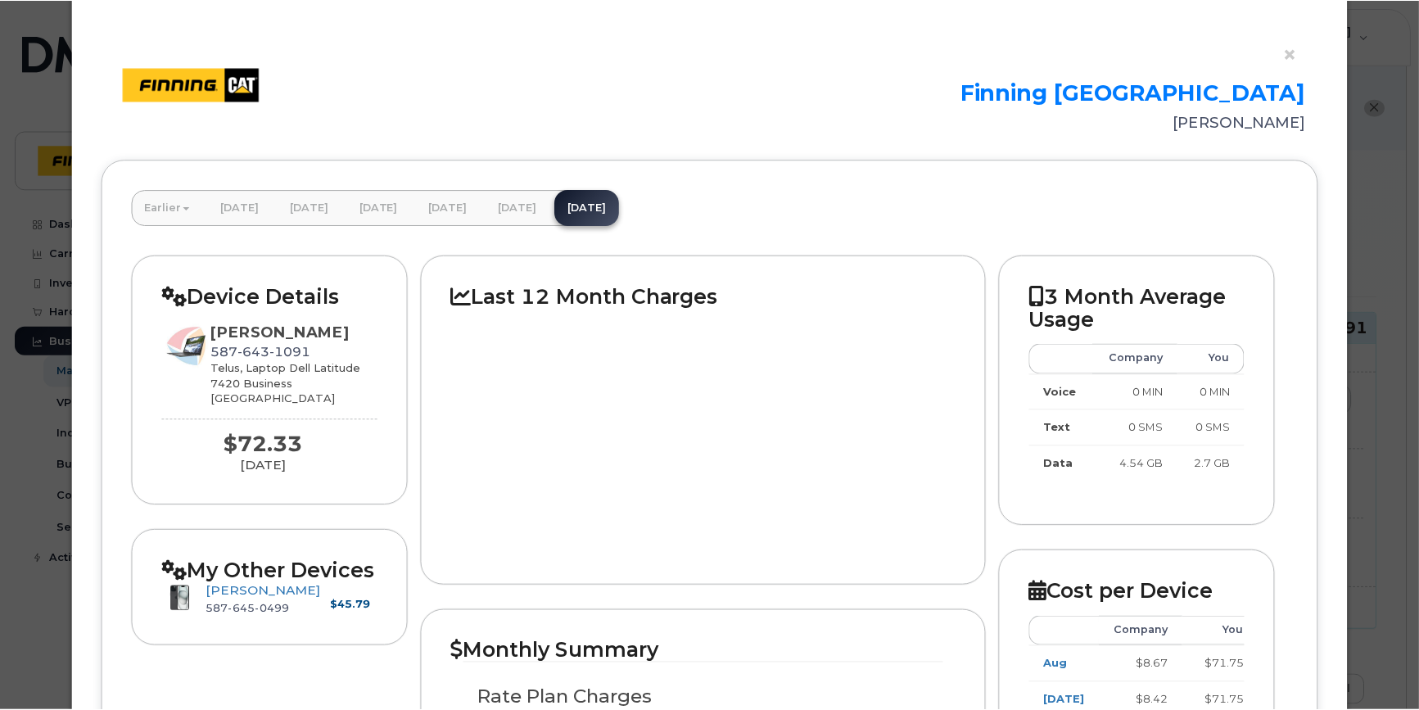
scroll to position [0, 0]
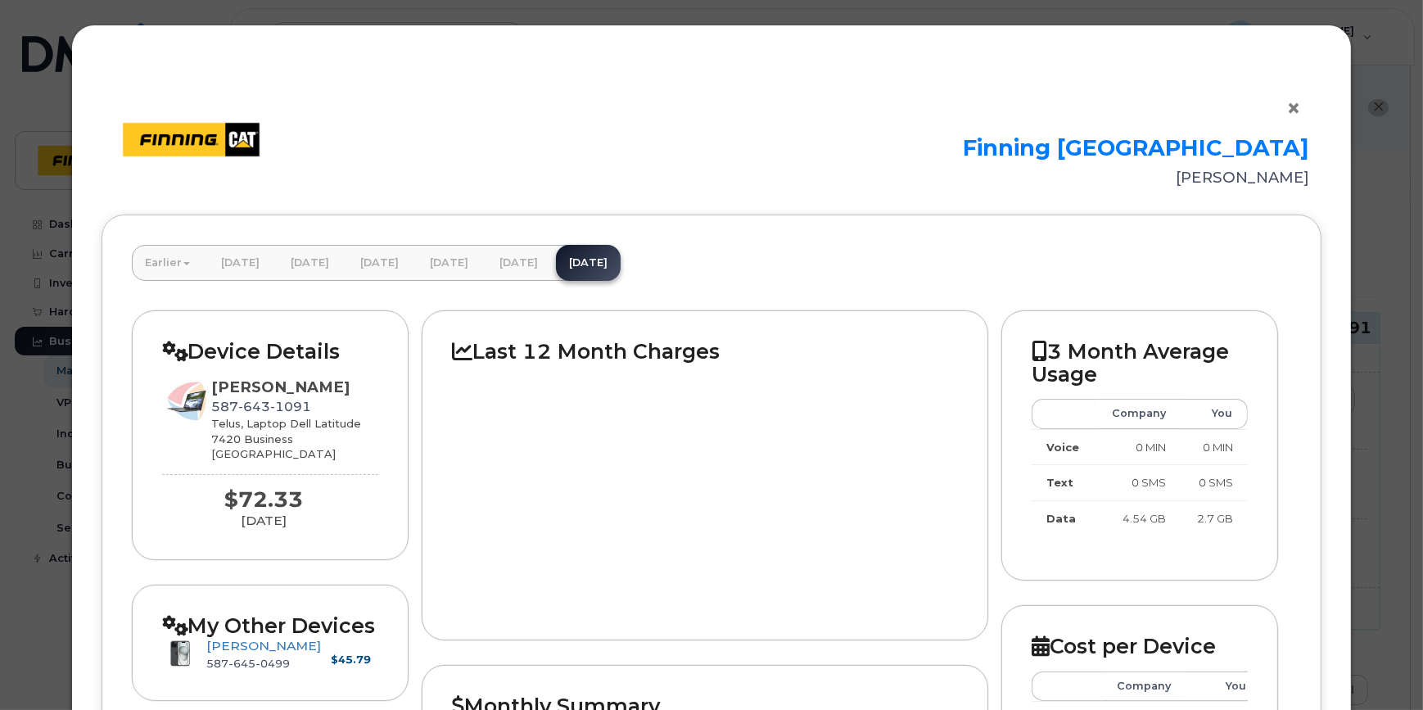
click at [1286, 108] on button "×" at bounding box center [1297, 109] width 23 height 25
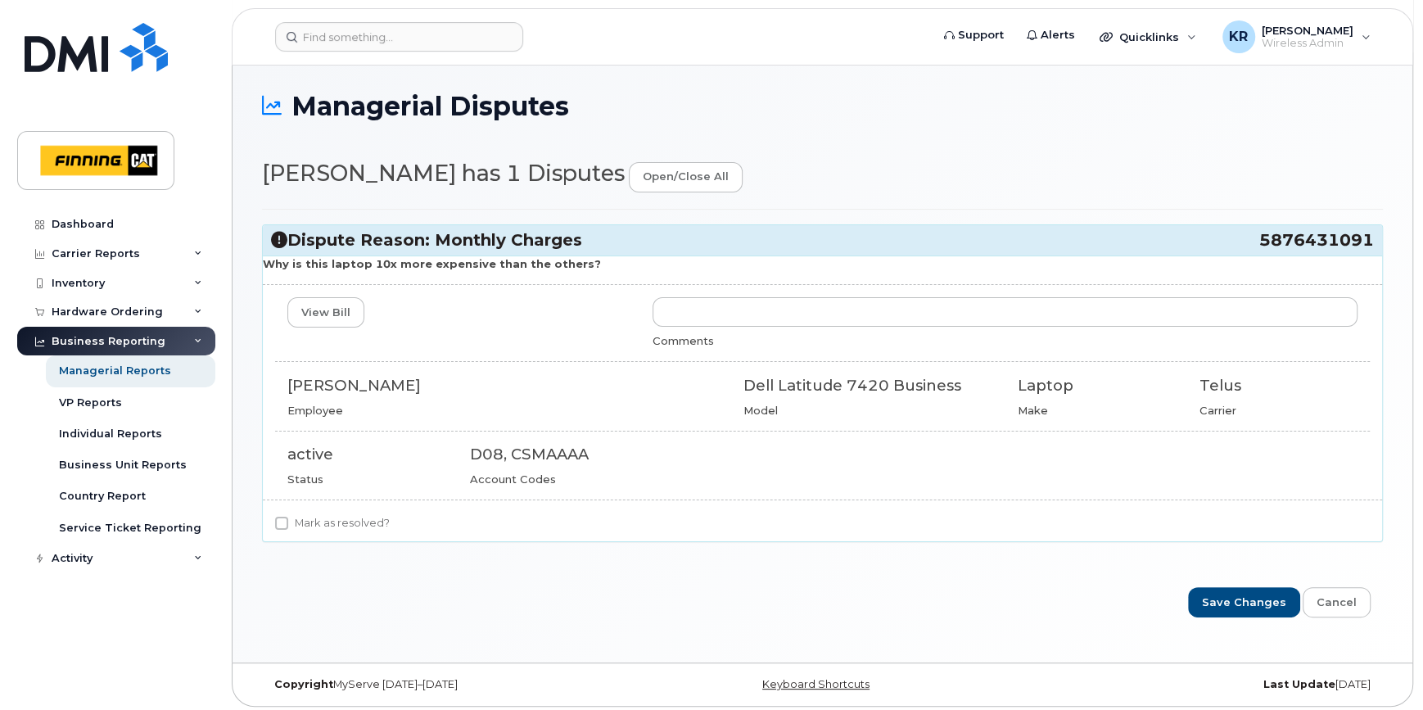
scroll to position [92, 0]
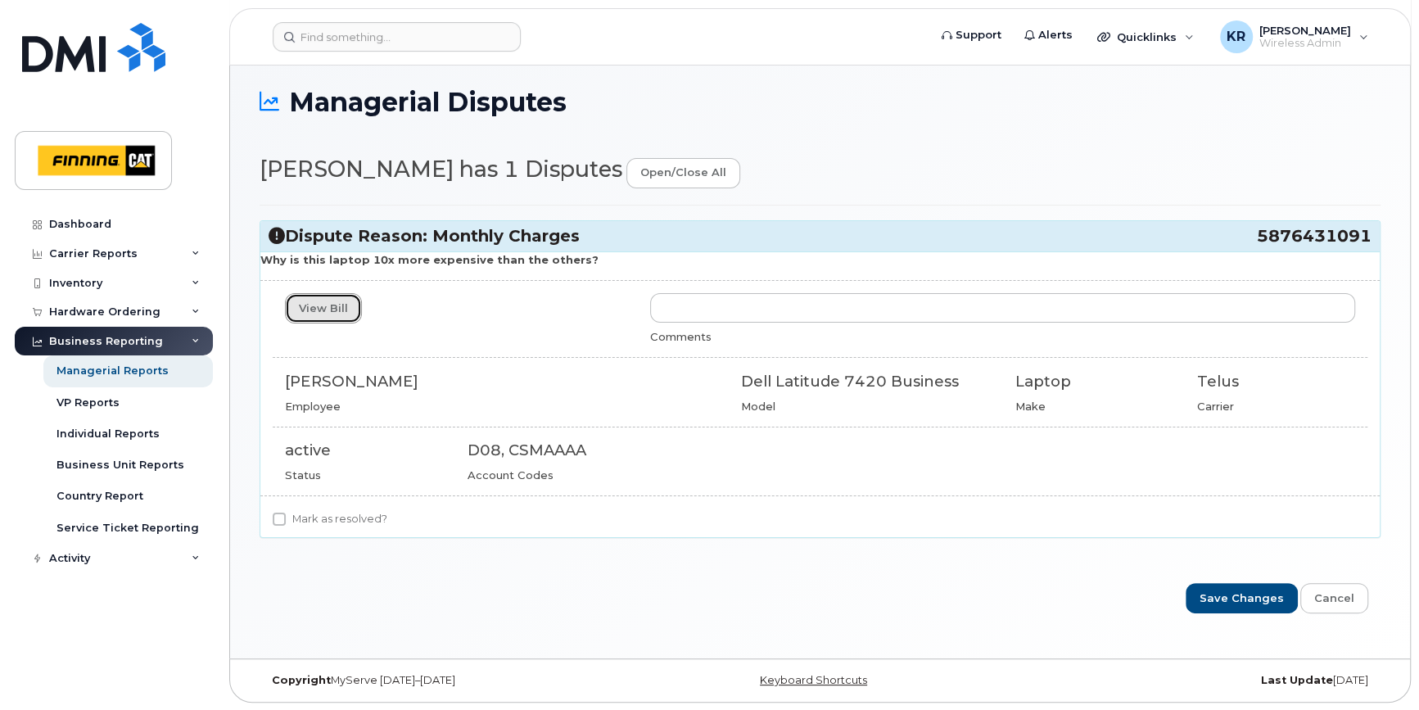
click at [328, 309] on link "View Bill" at bounding box center [323, 308] width 77 height 30
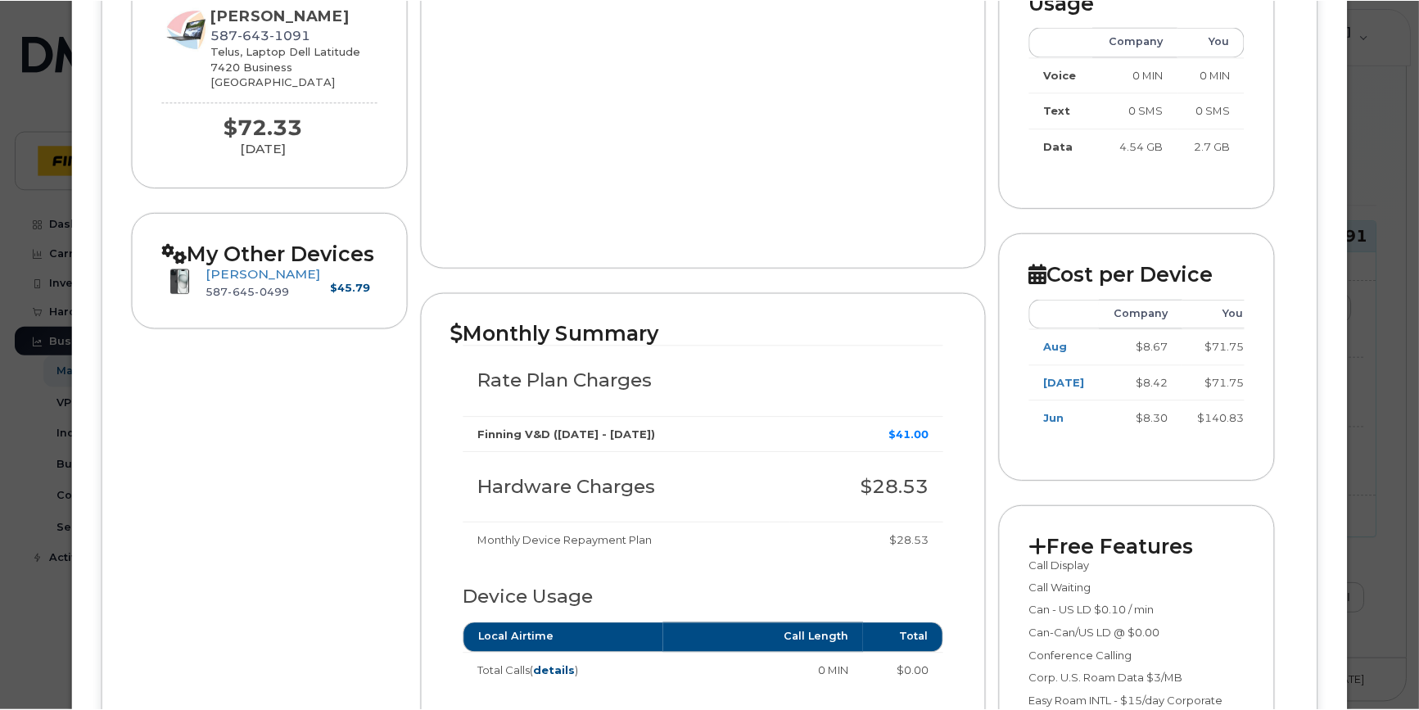
scroll to position [74, 0]
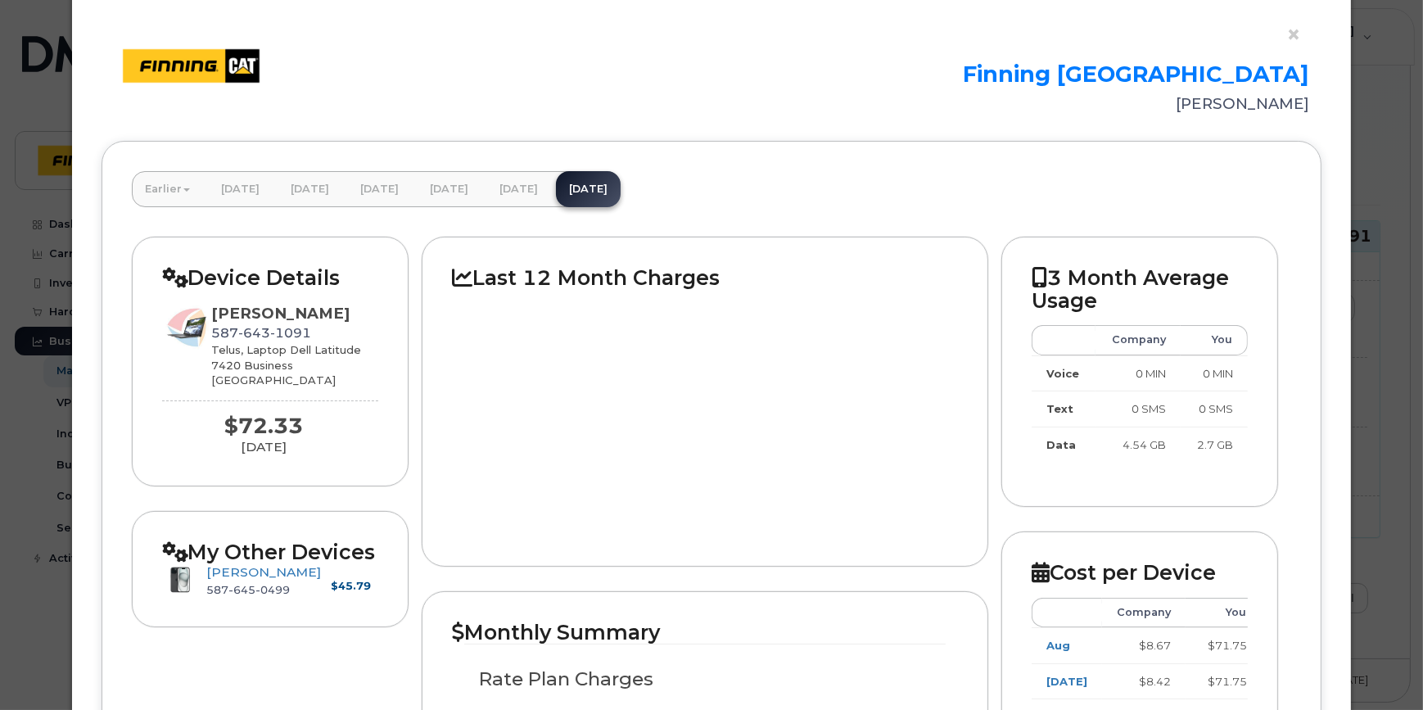
click at [1279, 34] on div "×" at bounding box center [712, 35] width 1220 height 25
click at [1293, 31] on button "×" at bounding box center [1297, 35] width 23 height 25
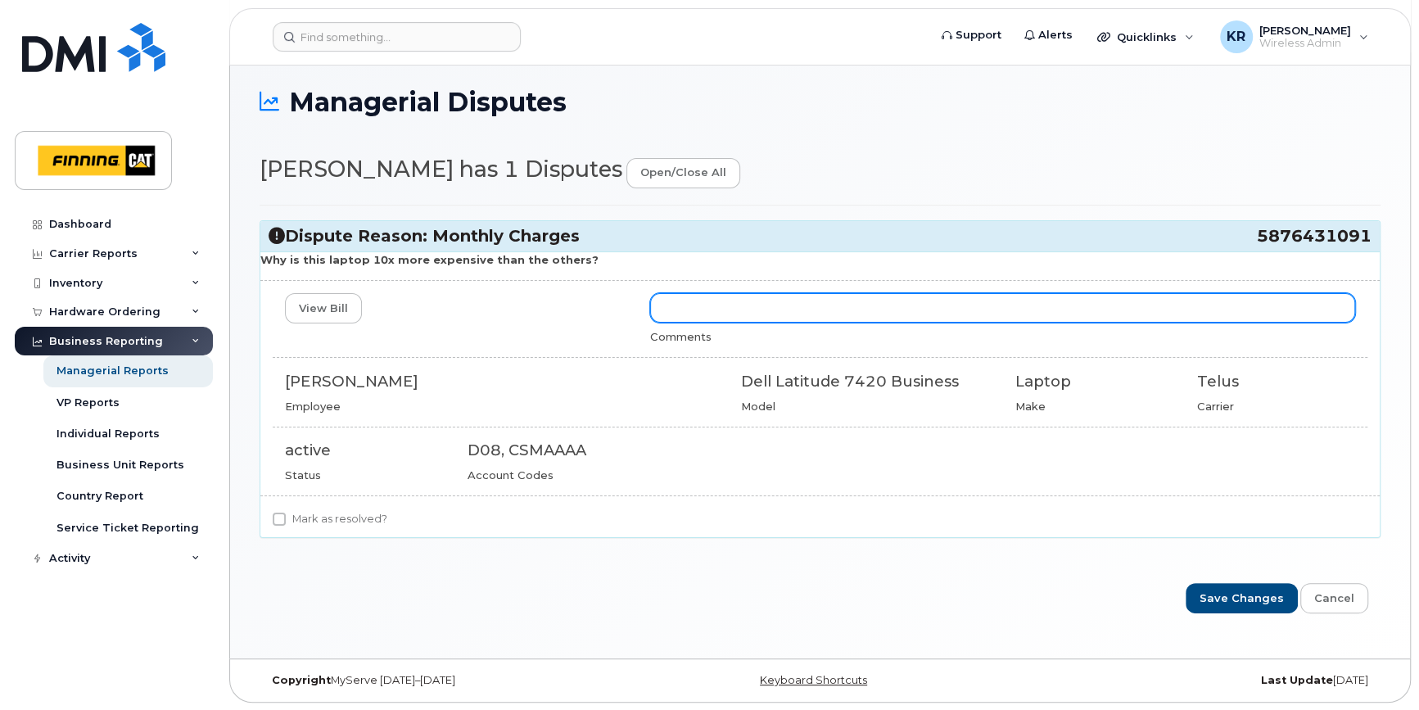
click at [677, 303] on input "text" at bounding box center [1002, 307] width 705 height 29
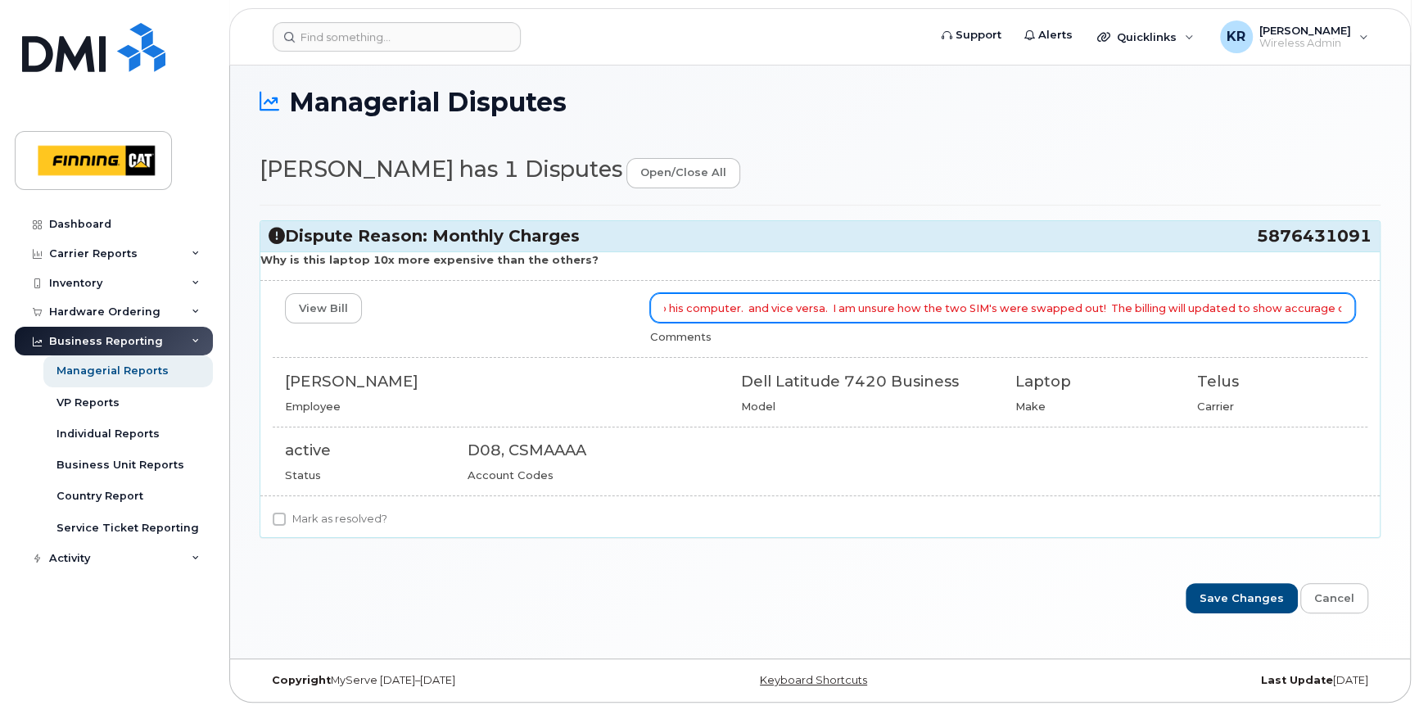
scroll to position [0, 945]
click at [1177, 306] on input "I have reviewed the TELUS billing and the SIM that is assigned to [PERSON_NAME]…" at bounding box center [1002, 307] width 705 height 29
type input "I have reviewed the TELUS billing and the SIM that is assigned to [PERSON_NAME]…"
click at [1185, 583] on input "Save Changes" at bounding box center [1241, 598] width 112 height 30
